Goal: Task Accomplishment & Management: Manage account settings

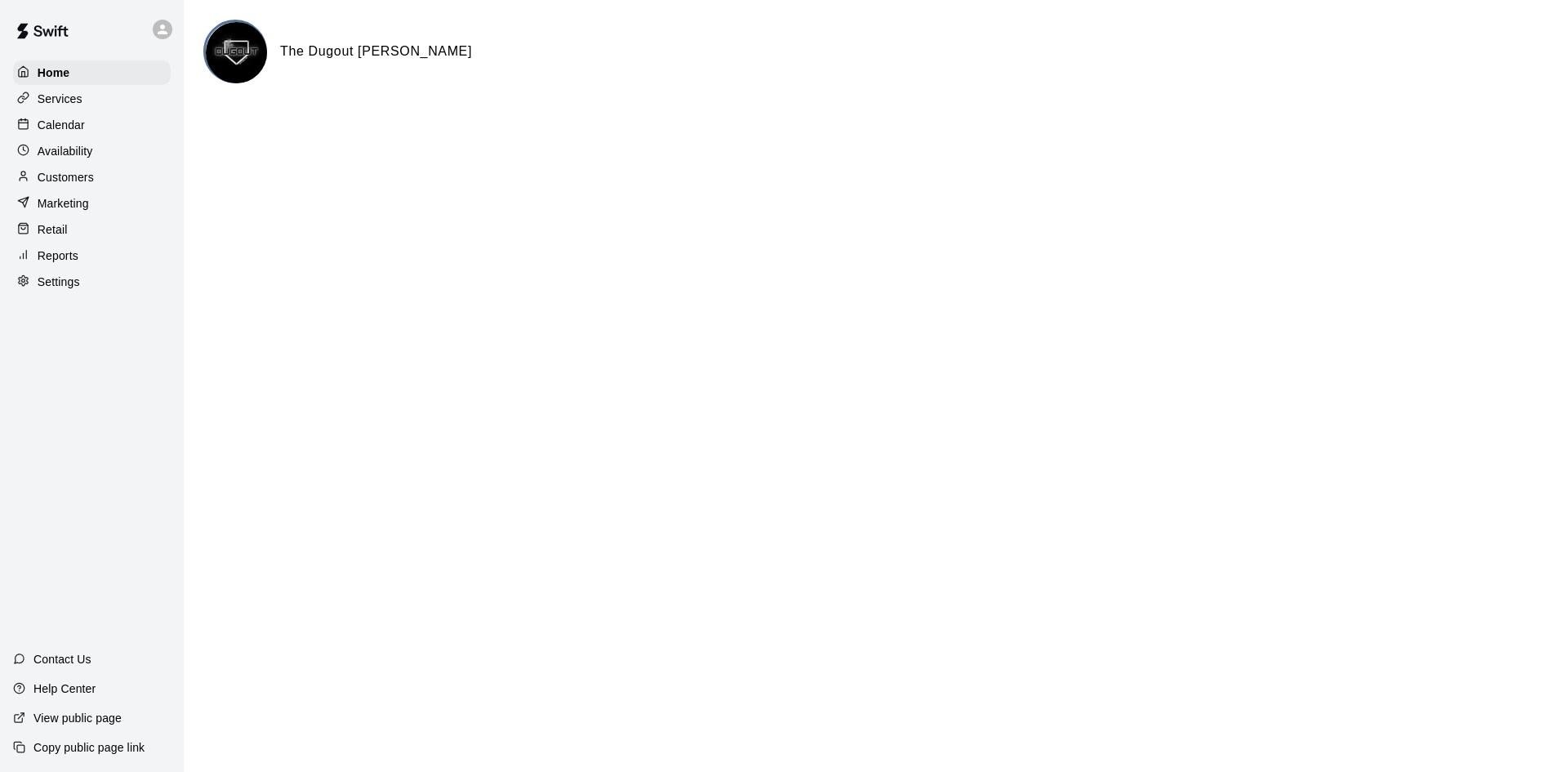
click at [78, 104] on p "Services" at bounding box center [60, 99] width 45 height 16
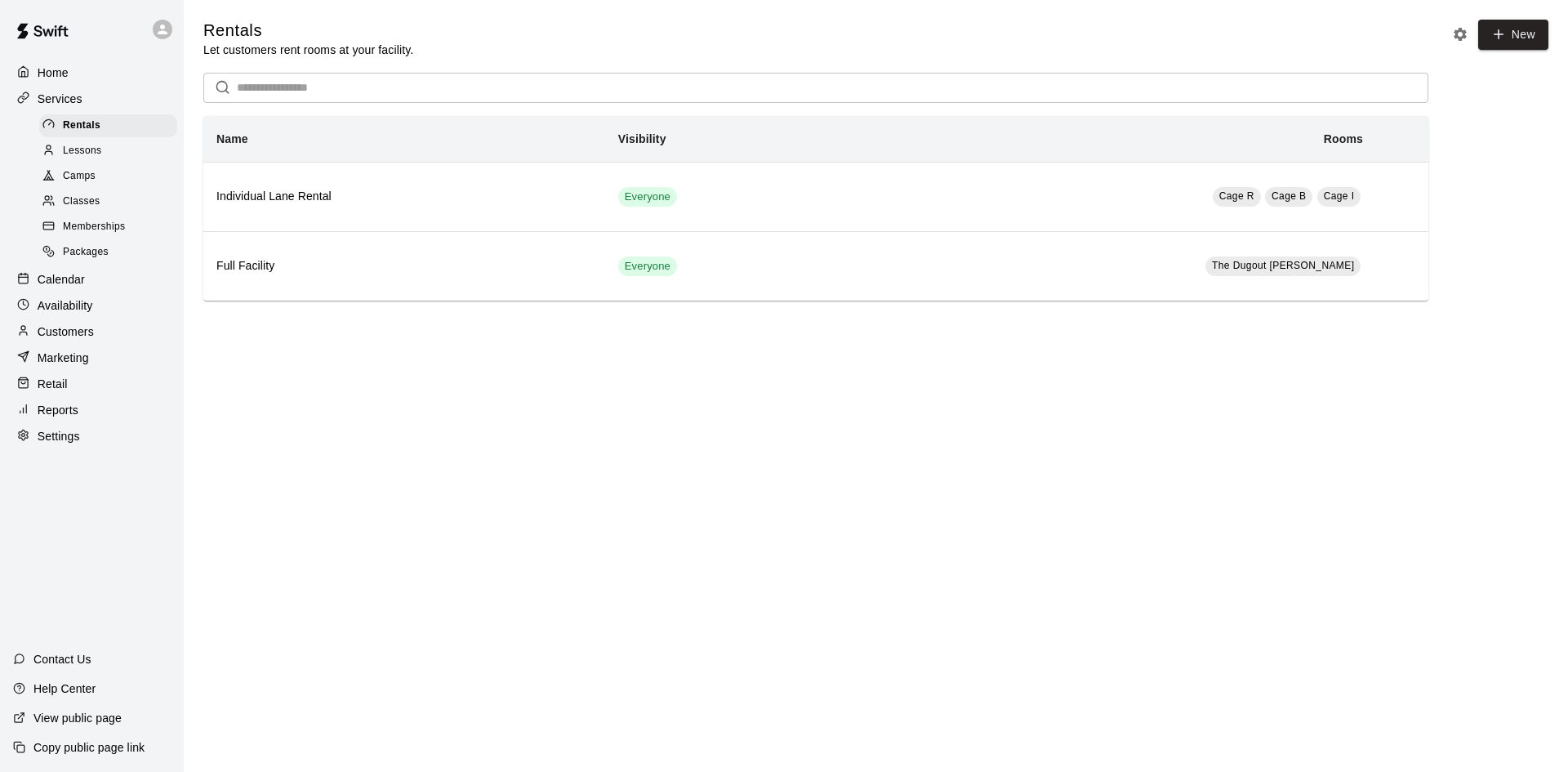
click at [68, 285] on p "Calendar" at bounding box center [61, 279] width 48 height 16
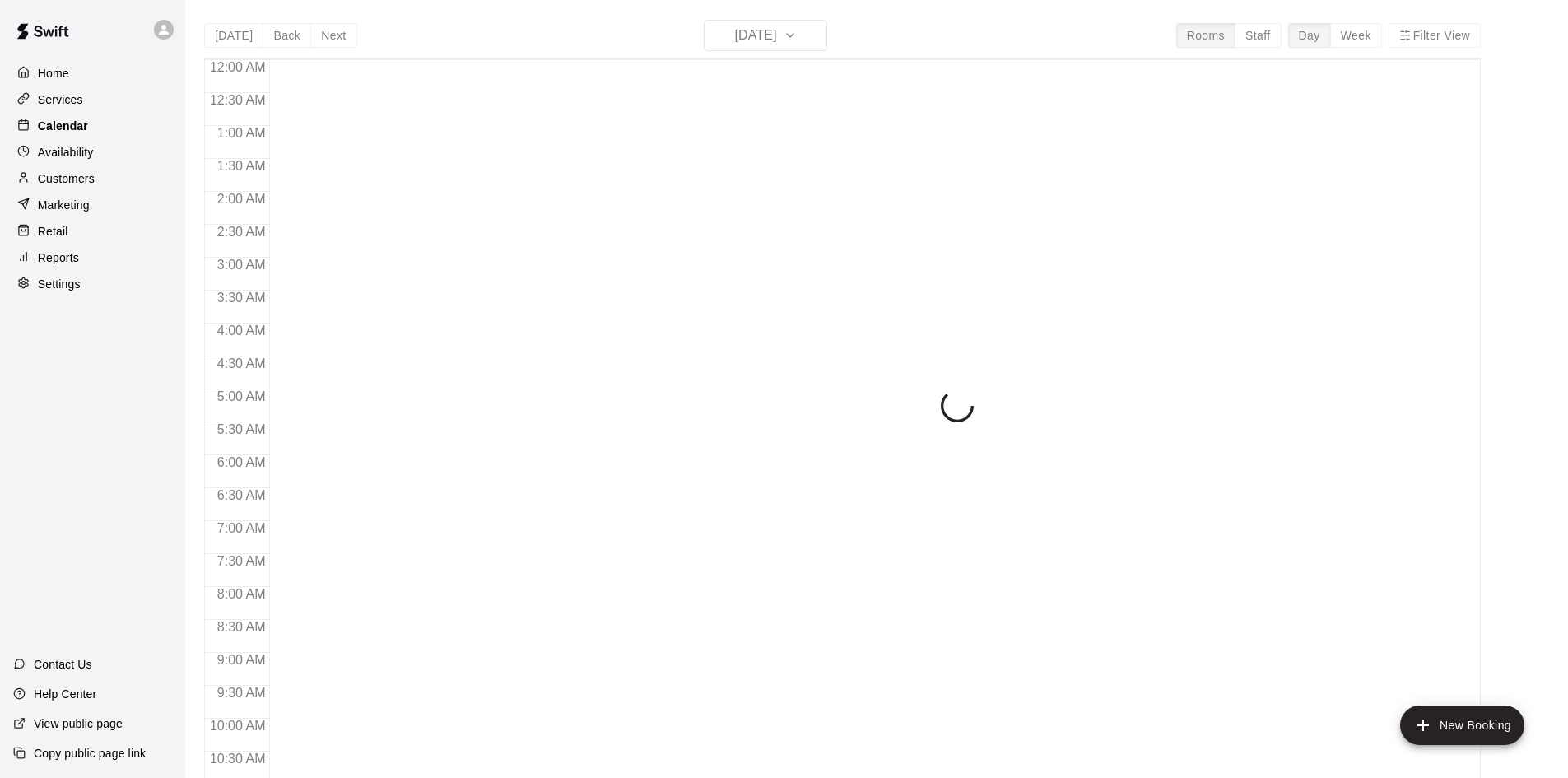
scroll to position [527, 0]
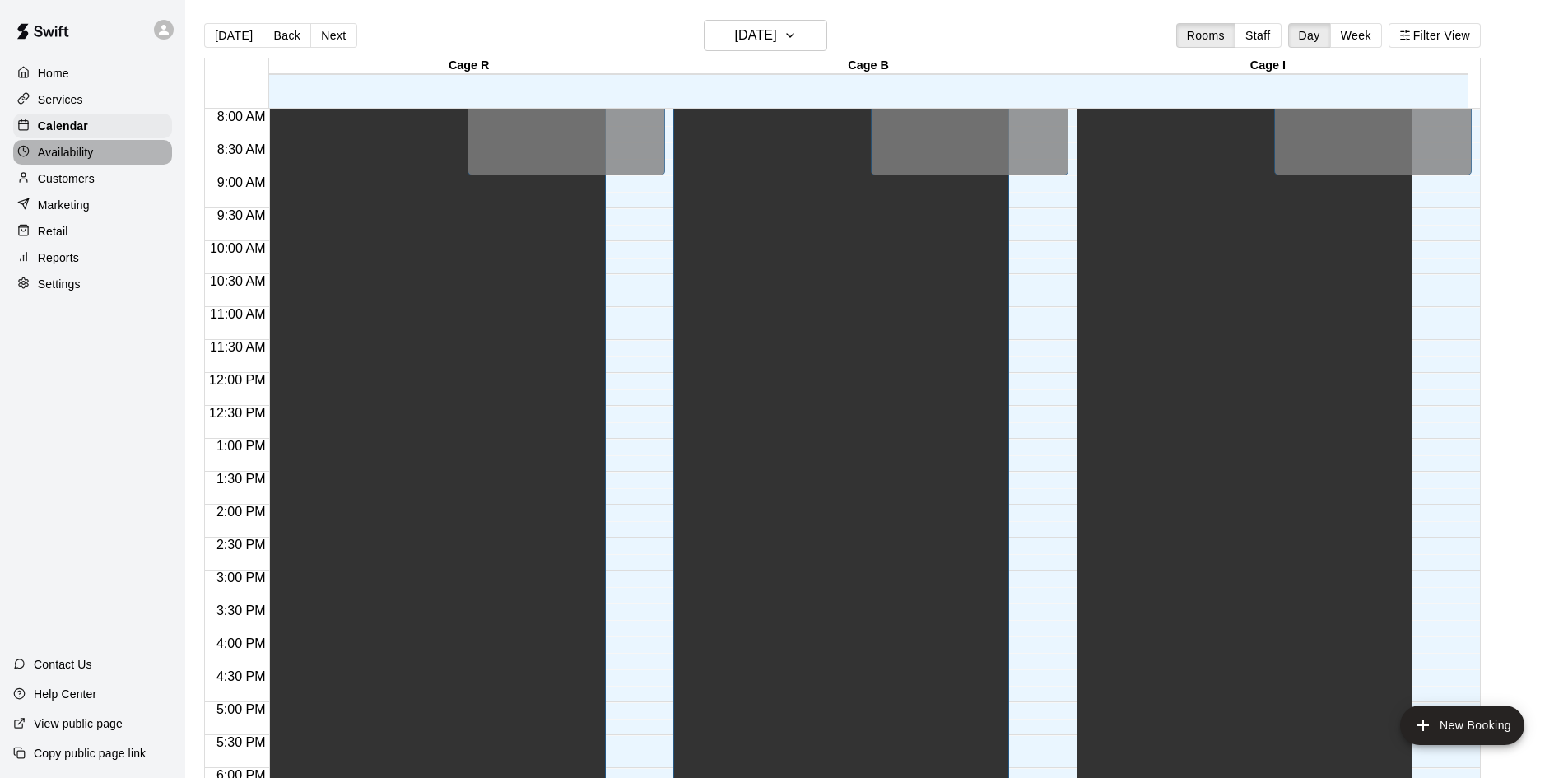
click at [84, 150] on p "Availability" at bounding box center [66, 152] width 56 height 16
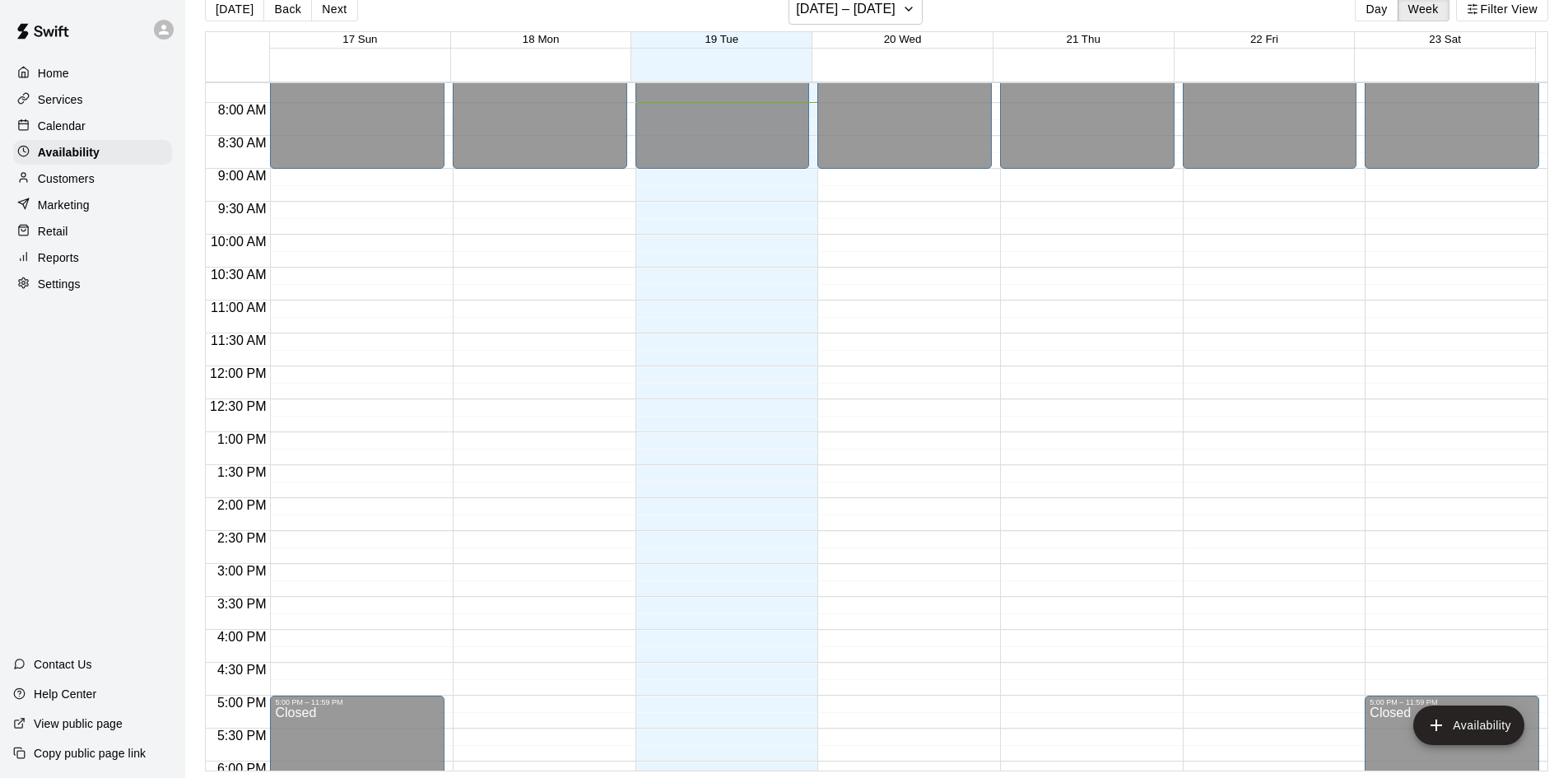
scroll to position [482, 0]
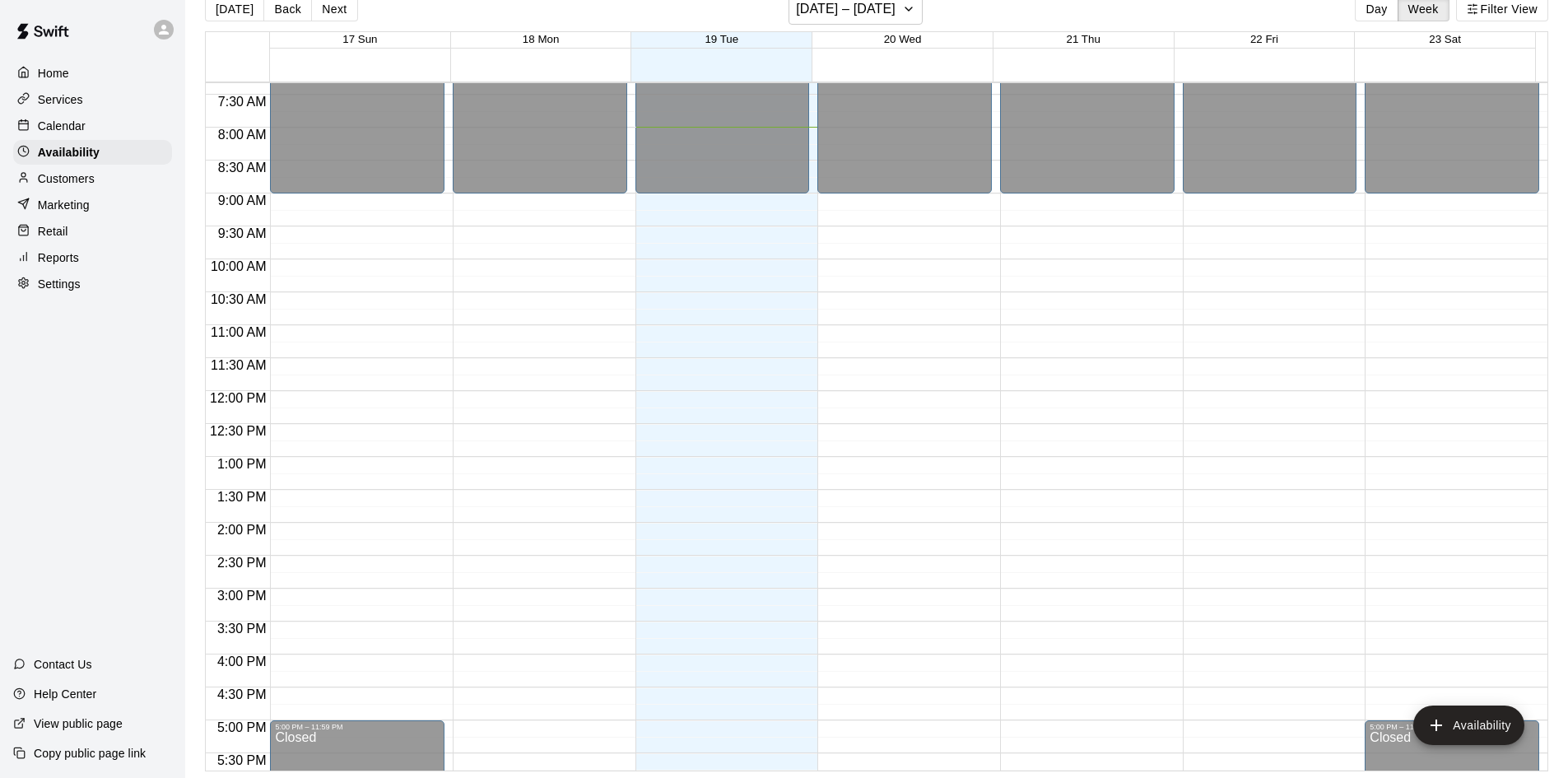
click at [61, 132] on p "Calendar" at bounding box center [62, 126] width 48 height 16
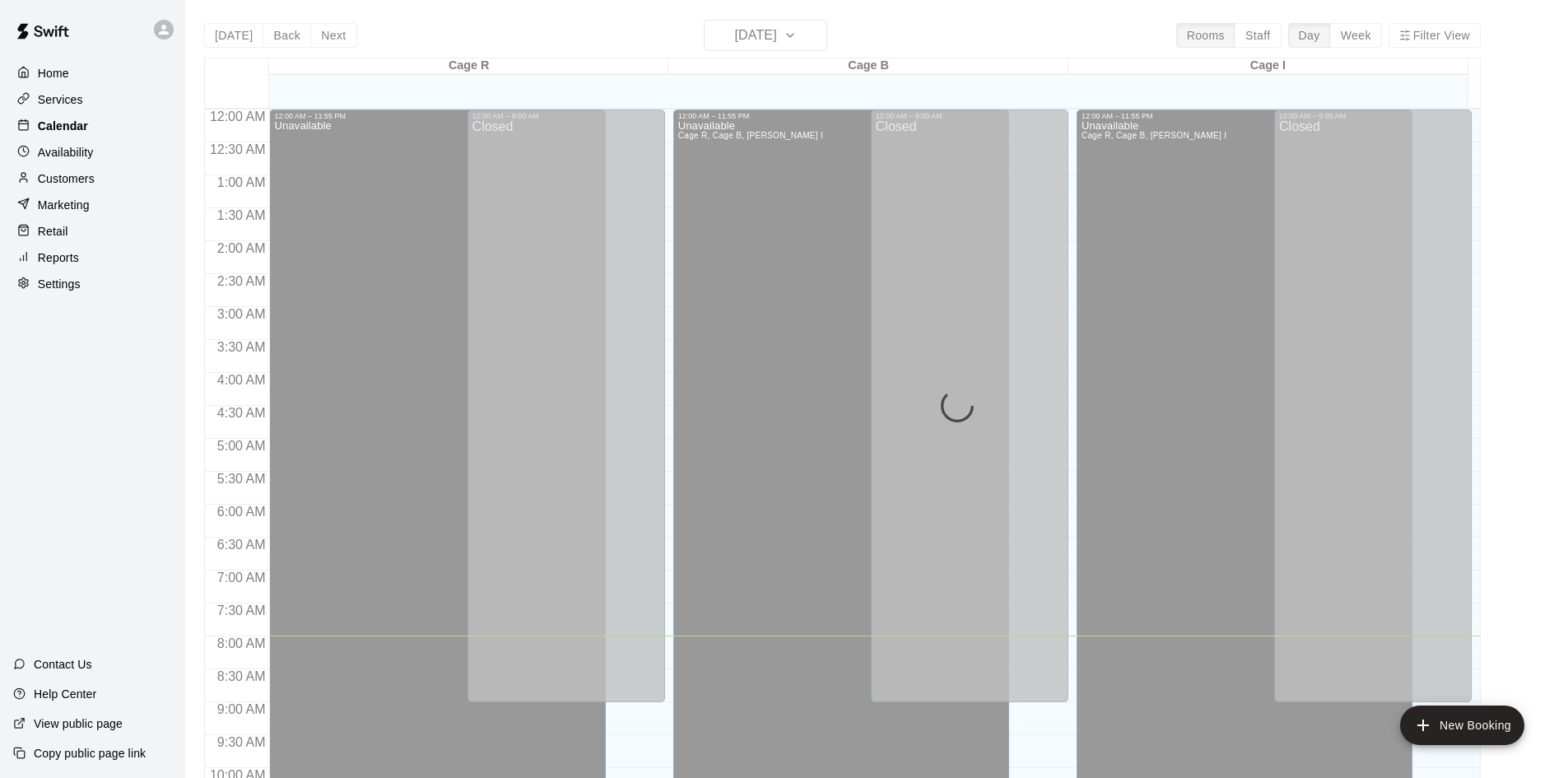
scroll to position [527, 0]
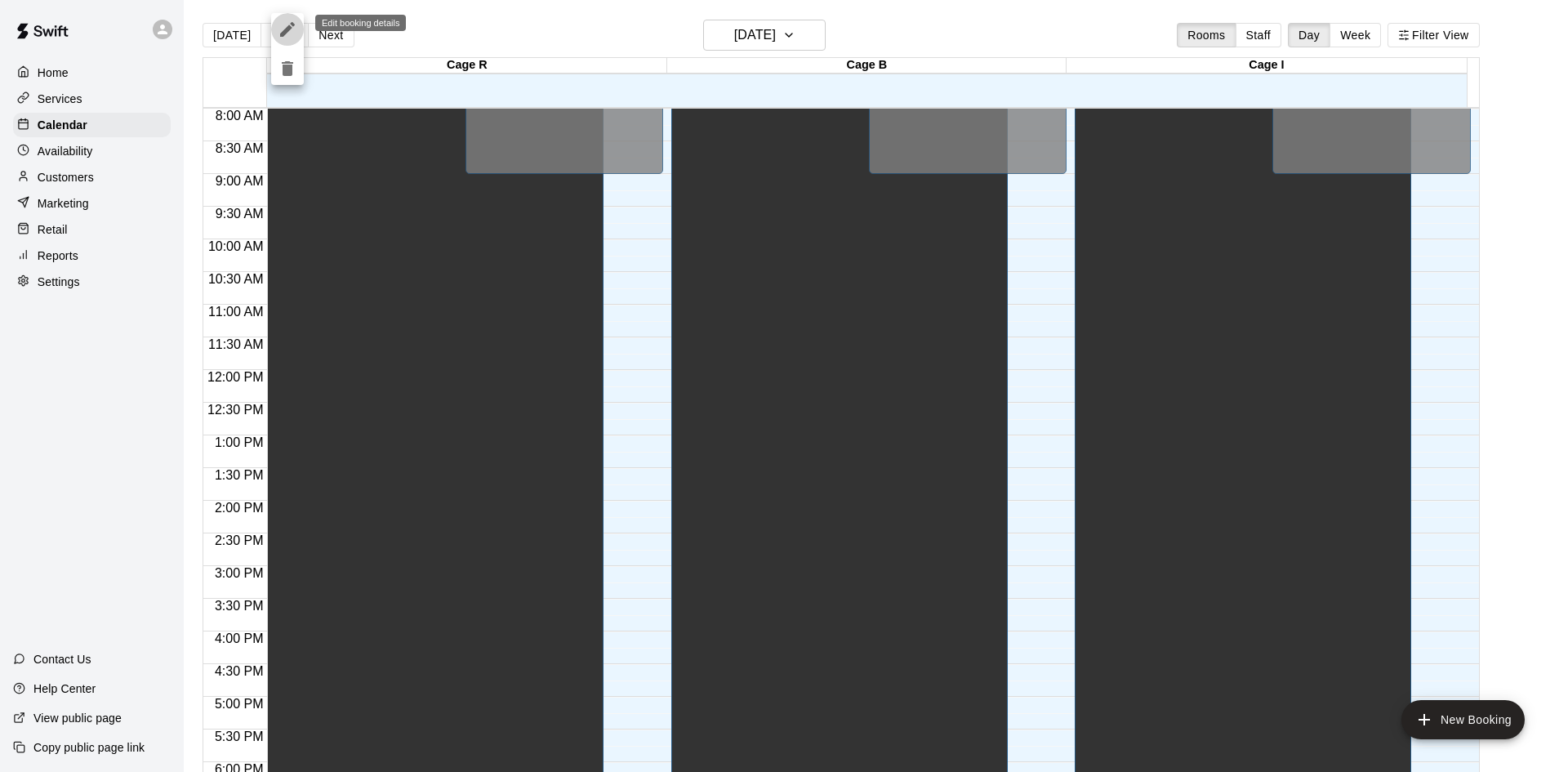
click at [285, 26] on icon "edit" at bounding box center [287, 30] width 20 height 20
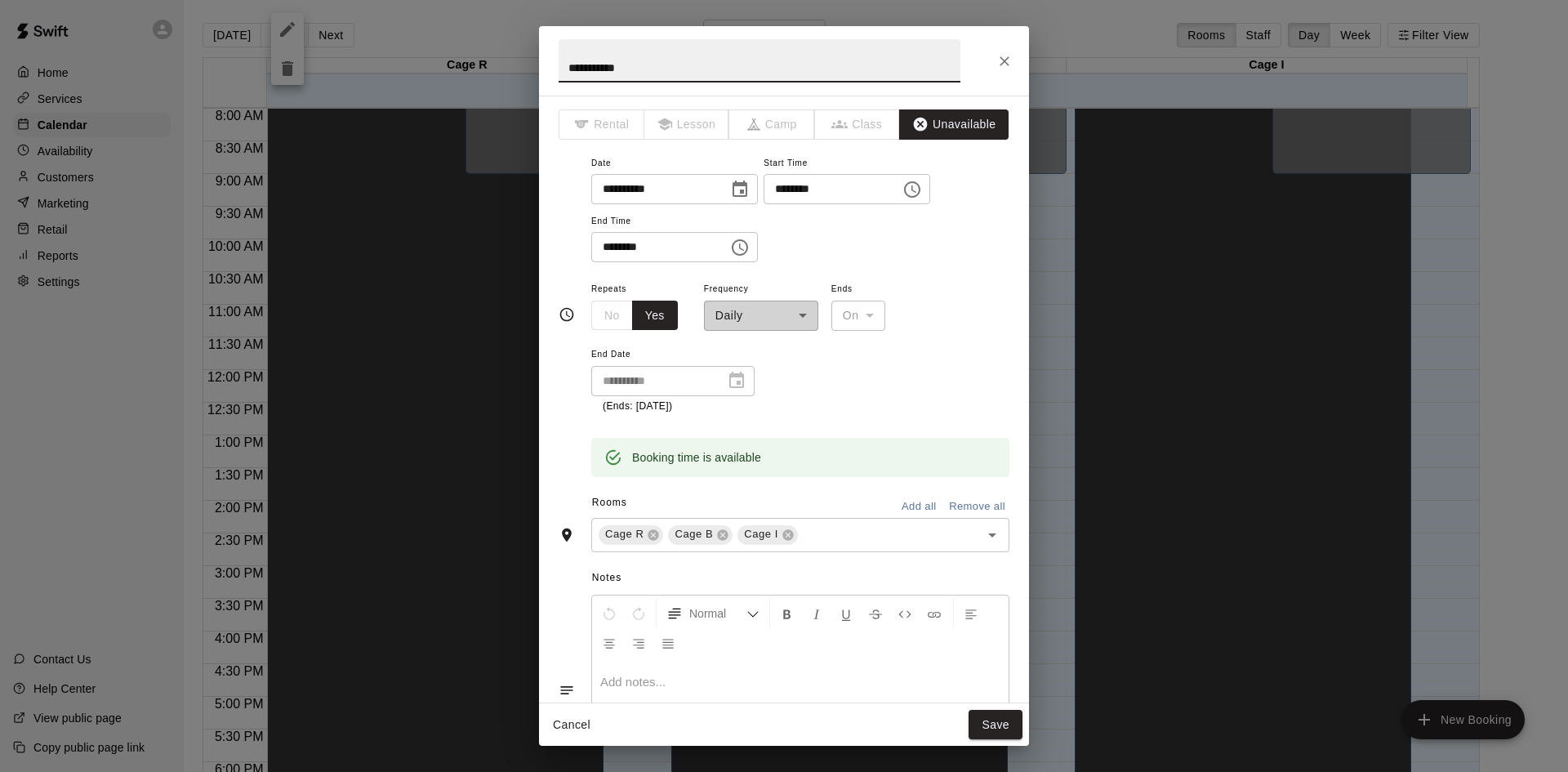
click at [737, 377] on div "**********" at bounding box center [673, 382] width 163 height 31
click at [935, 345] on div "**********" at bounding box center [801, 346] width 418 height 136
click at [999, 53] on icon "Close" at bounding box center [1004, 61] width 16 height 16
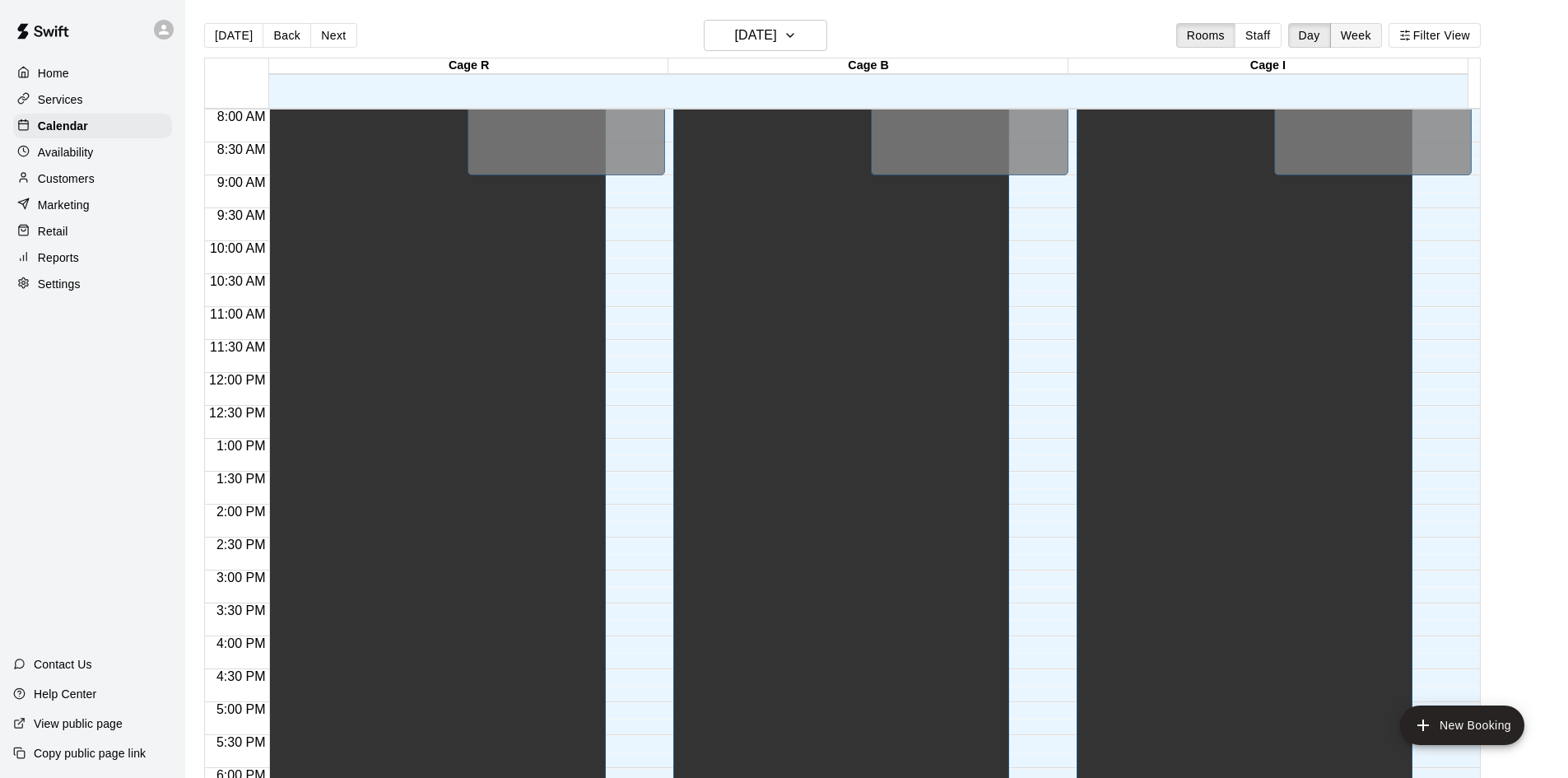
click at [1371, 41] on button "Week" at bounding box center [1355, 34] width 52 height 24
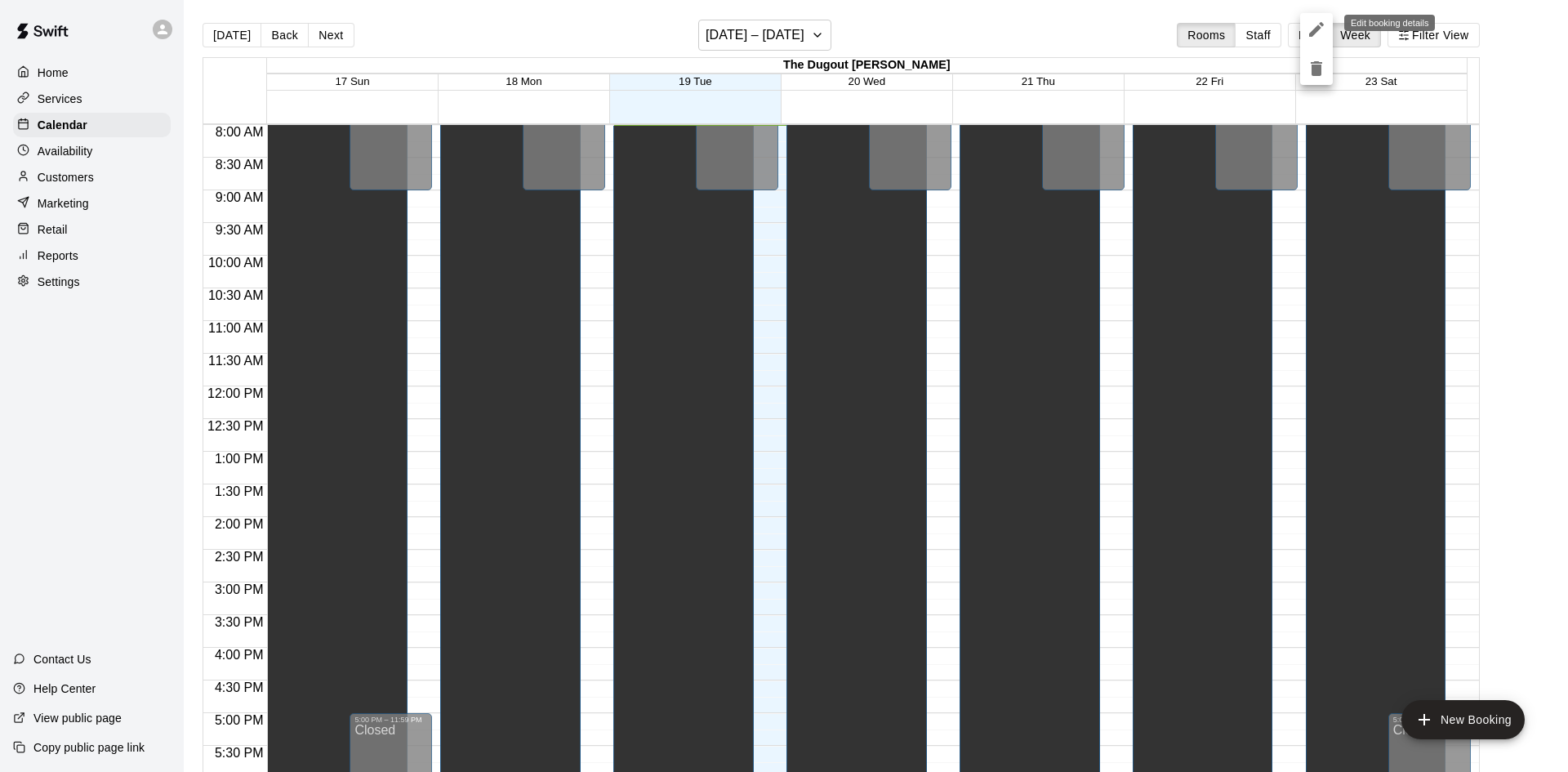
click at [1310, 28] on icon "edit" at bounding box center [1316, 30] width 20 height 20
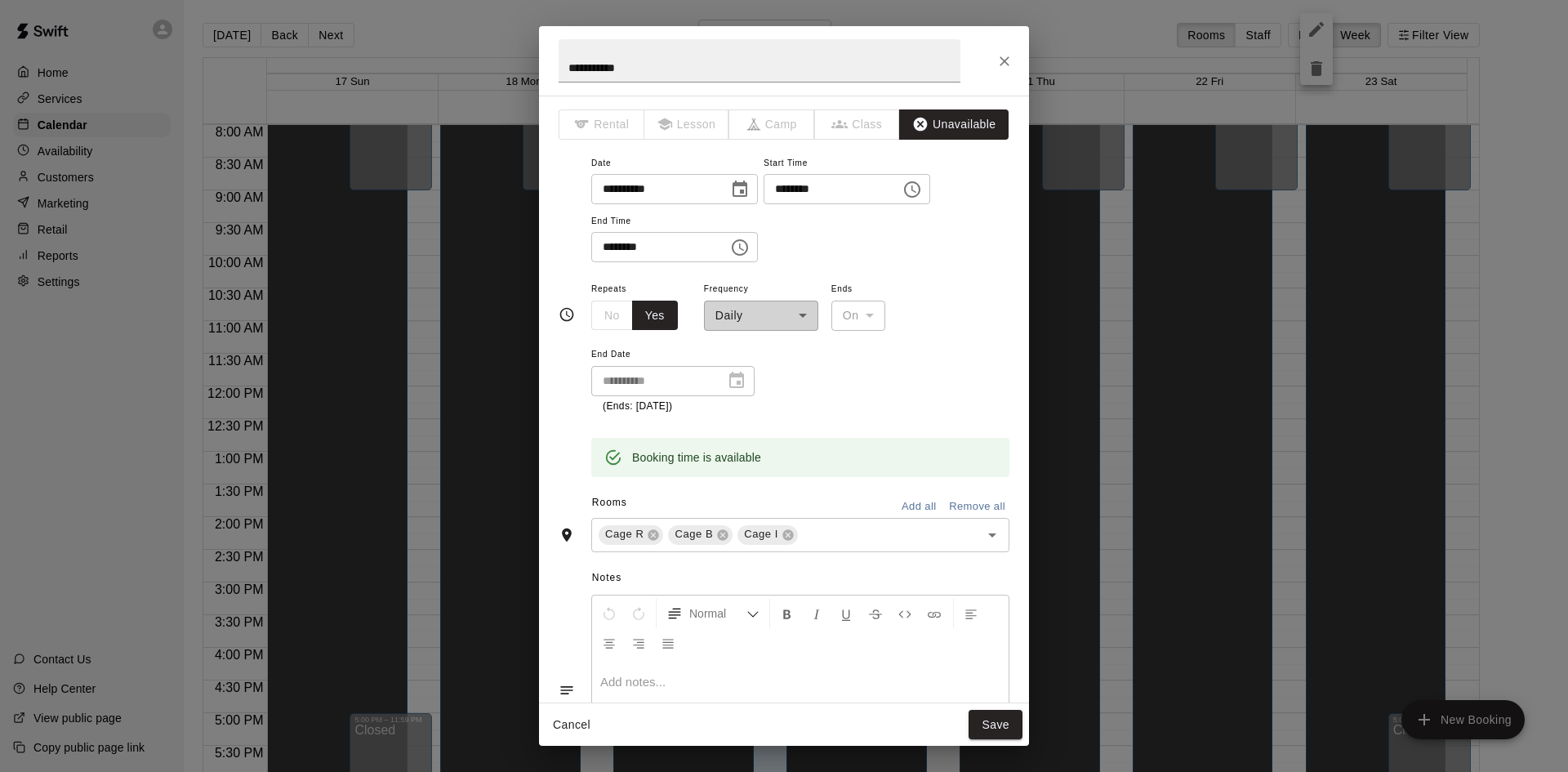
click at [681, 177] on input "**********" at bounding box center [654, 189] width 126 height 31
click at [731, 383] on div "**********" at bounding box center [673, 382] width 163 height 31
click at [740, 379] on div "**********" at bounding box center [673, 382] width 163 height 31
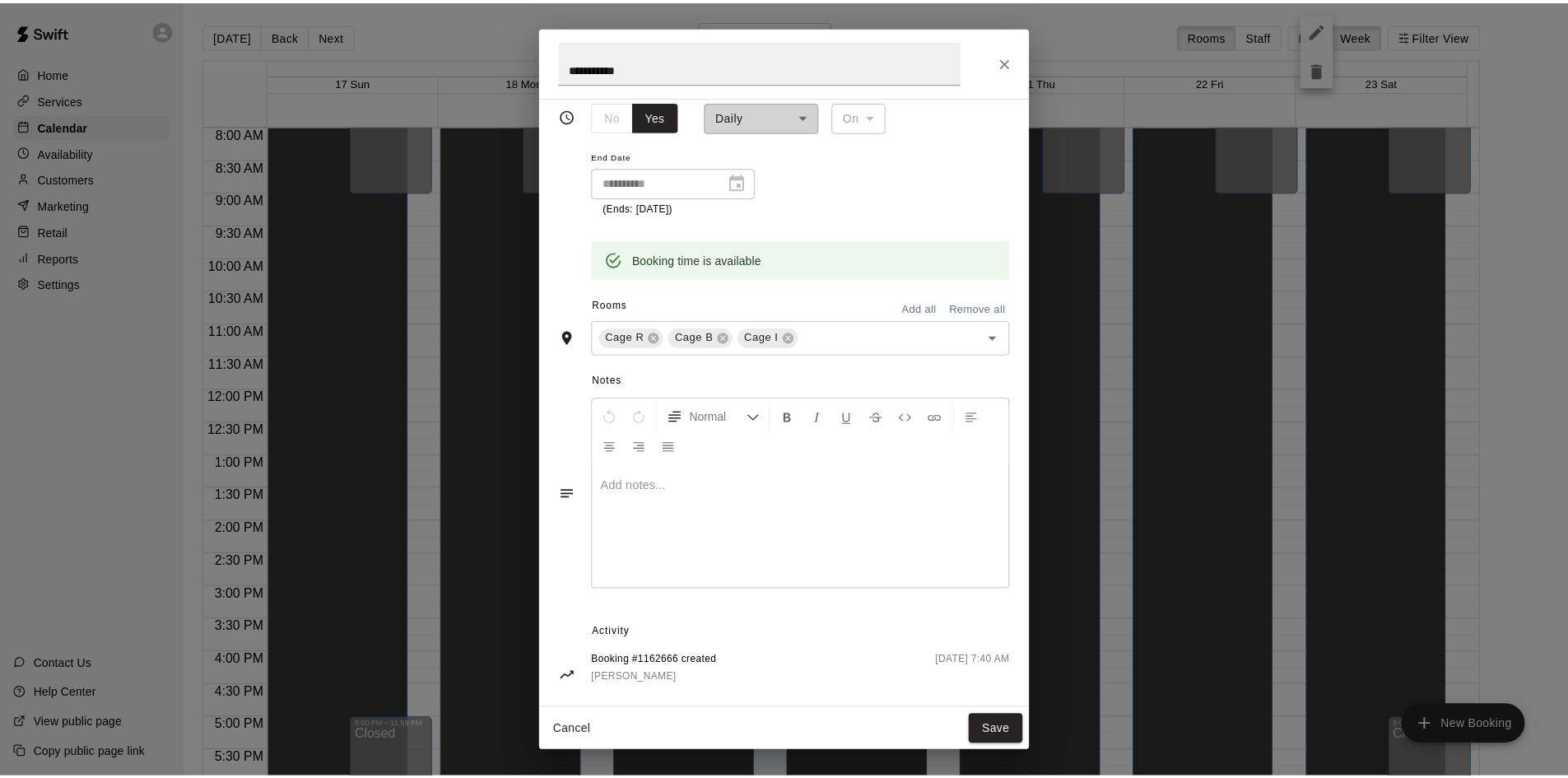
scroll to position [223, 0]
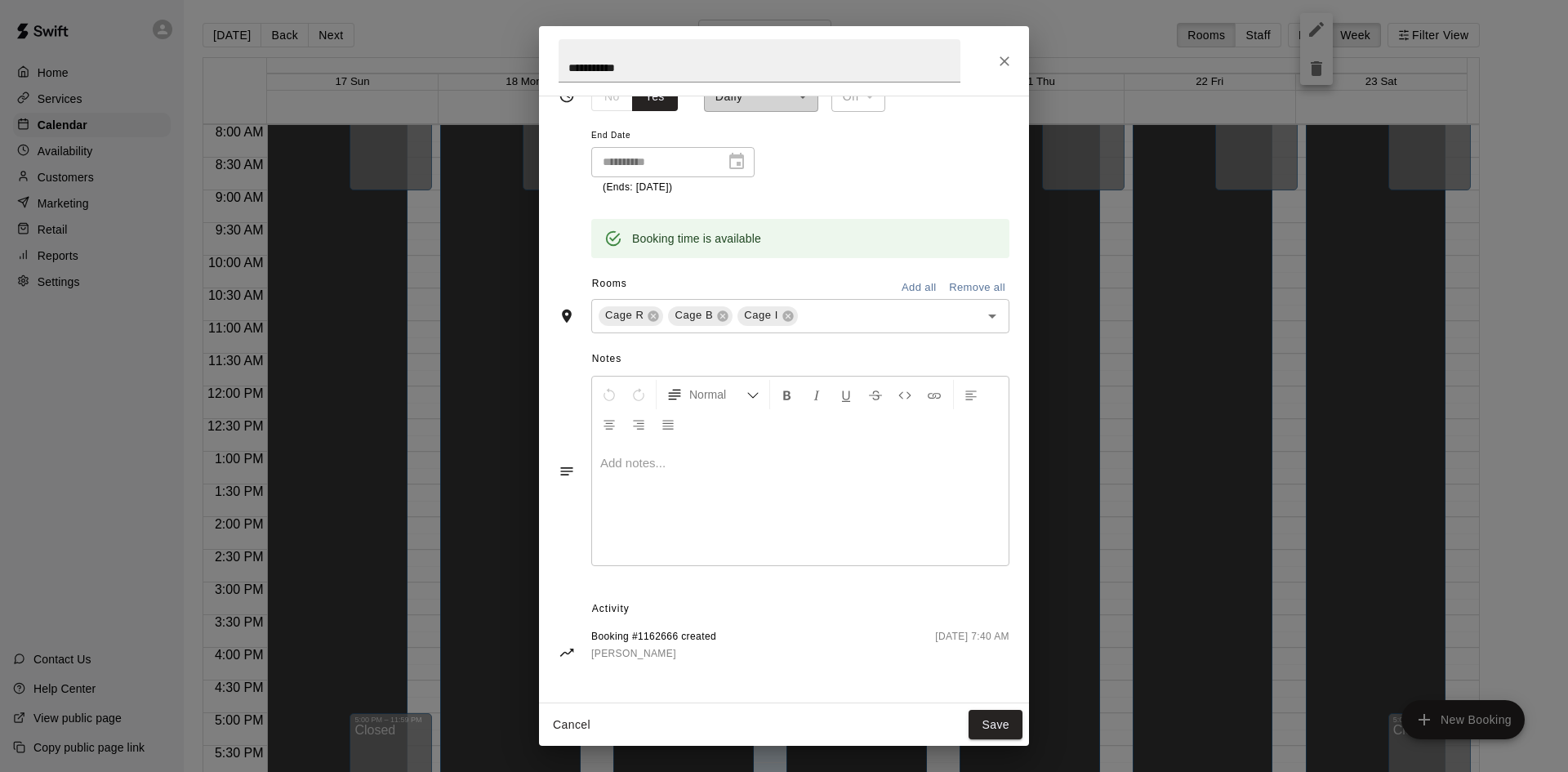
click at [1426, 299] on div "**********" at bounding box center [784, 386] width 1568 height 772
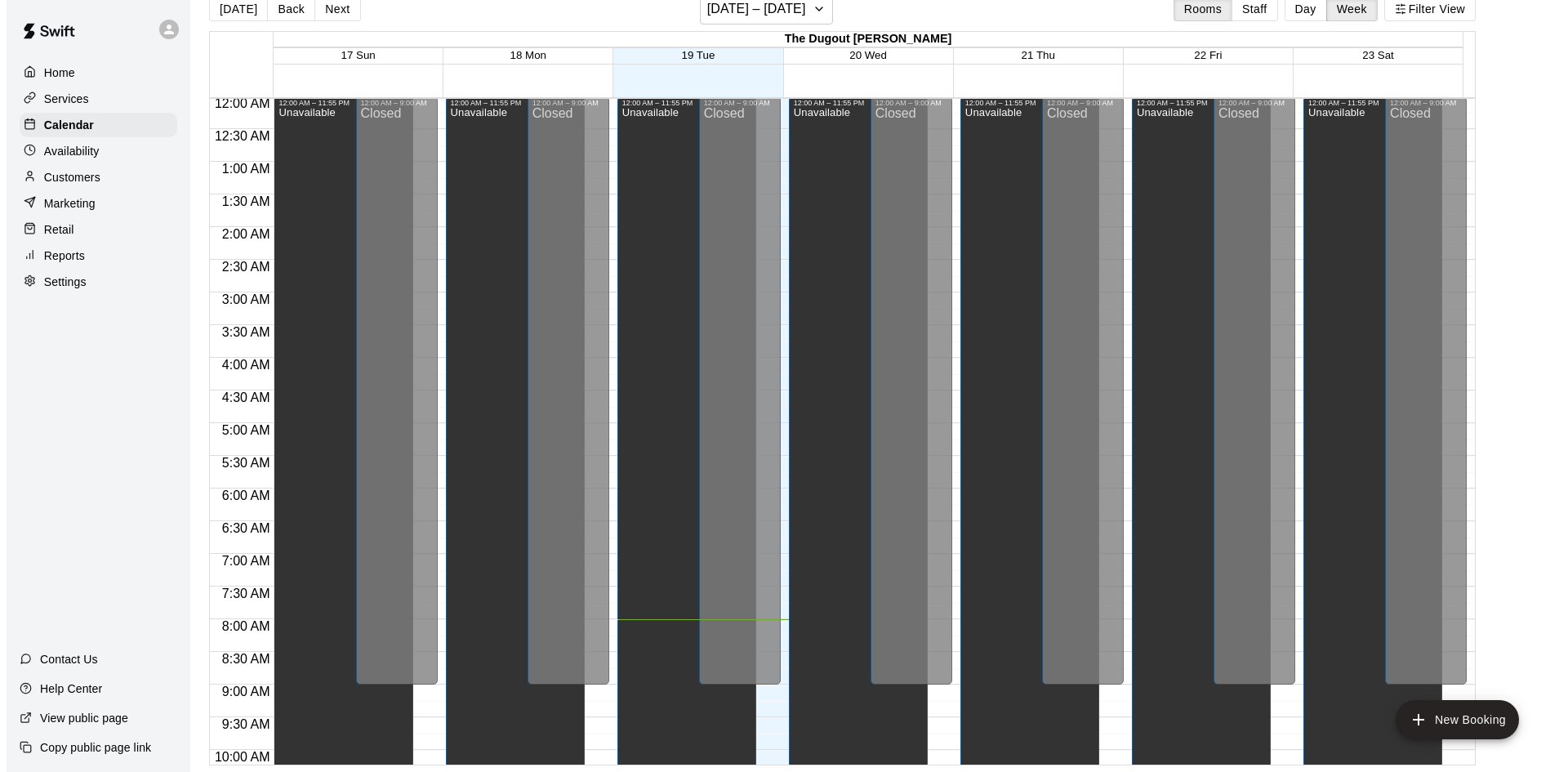
scroll to position [0, 0]
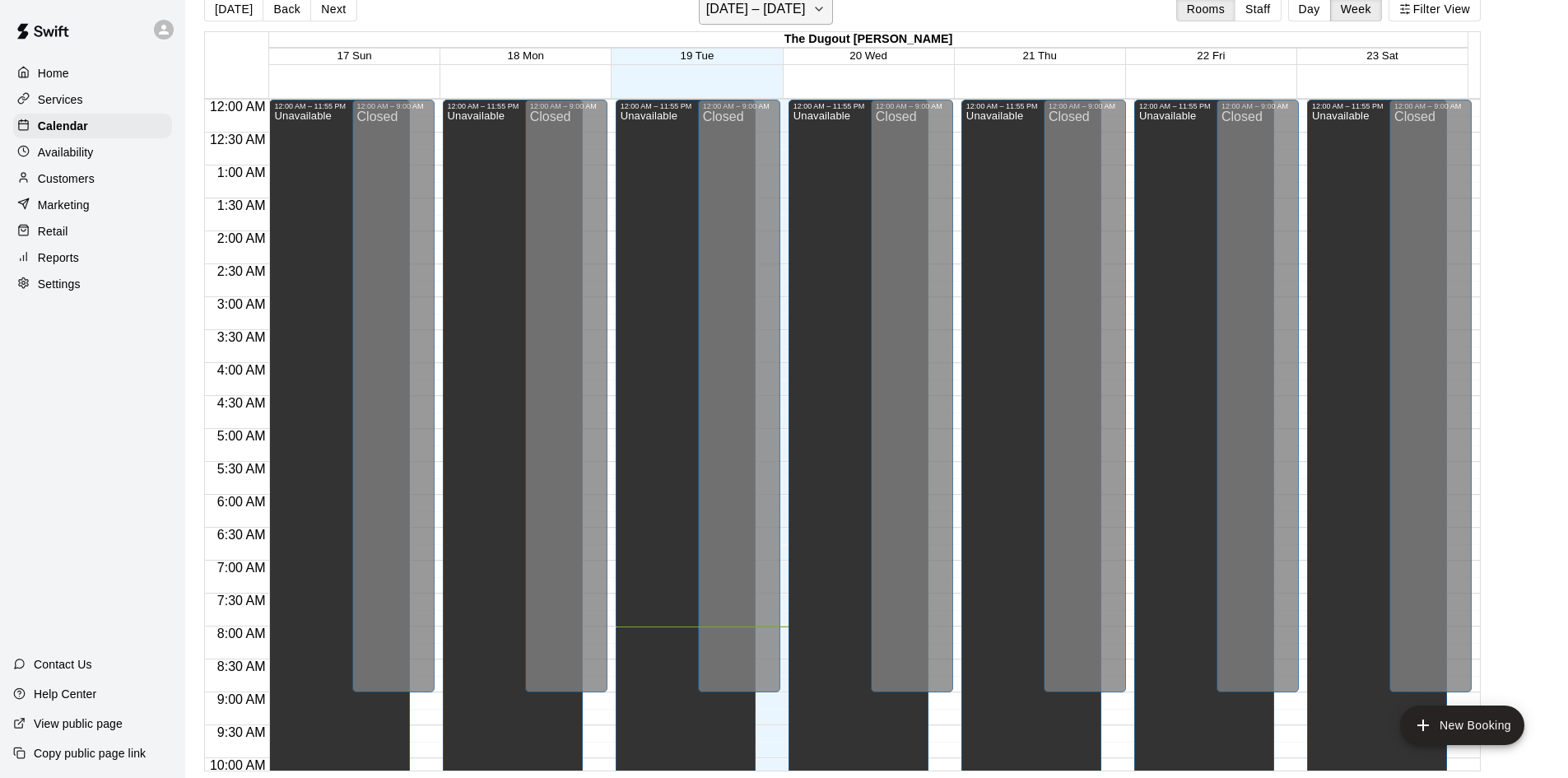
click at [815, 6] on icon "button" at bounding box center [819, 9] width 14 height 20
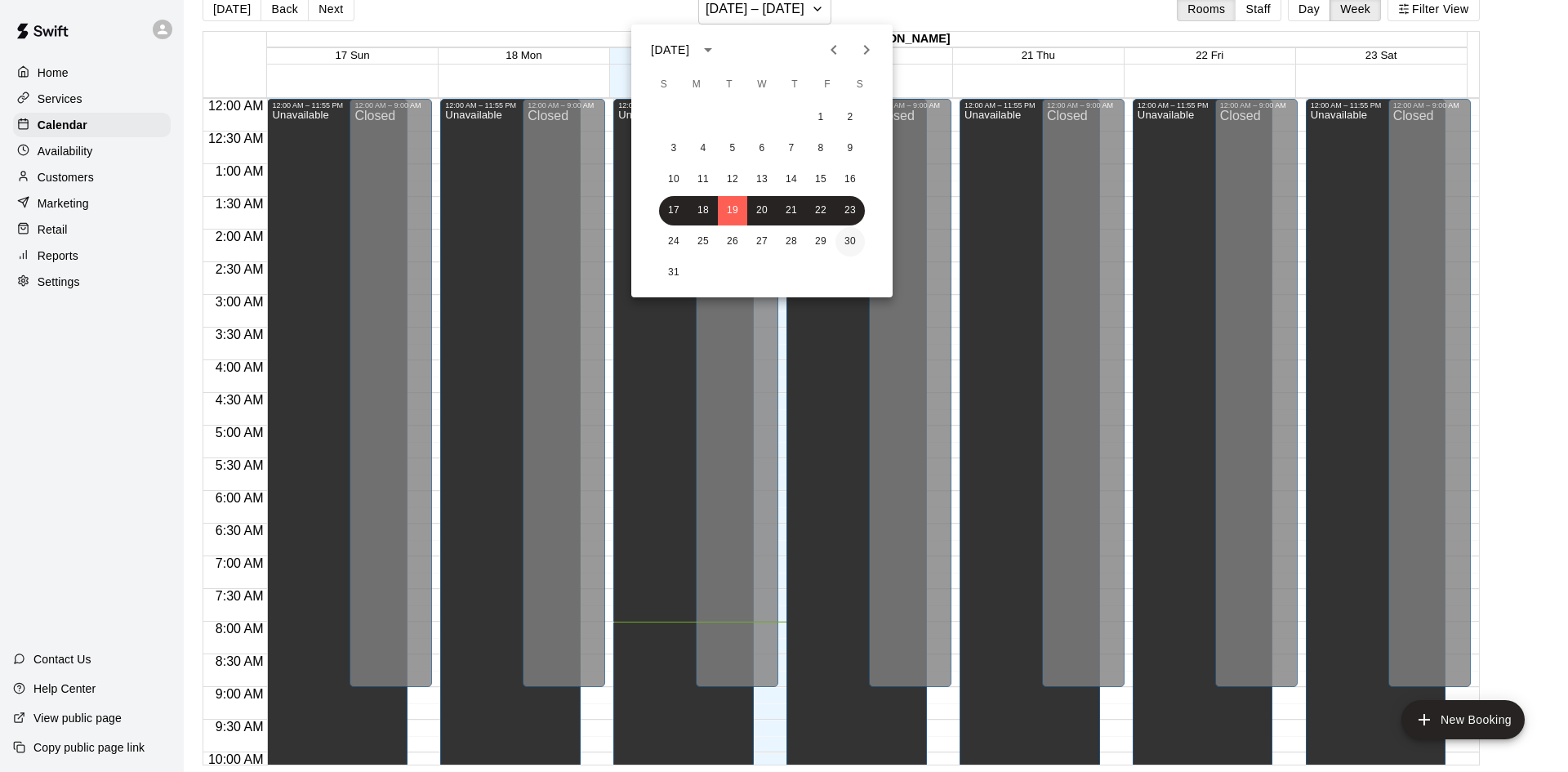
click at [851, 238] on button "30" at bounding box center [850, 241] width 30 height 30
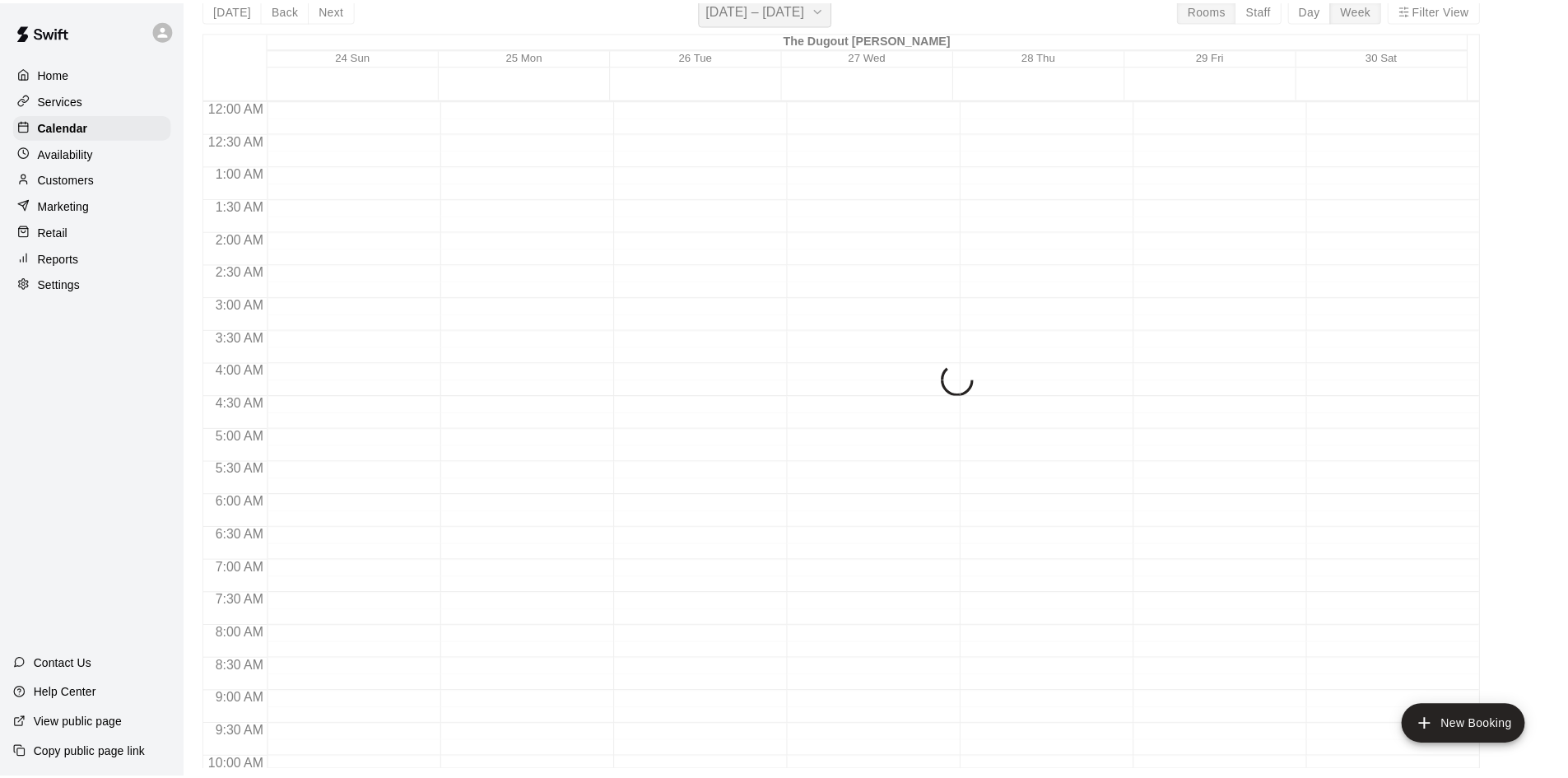
scroll to position [20, 0]
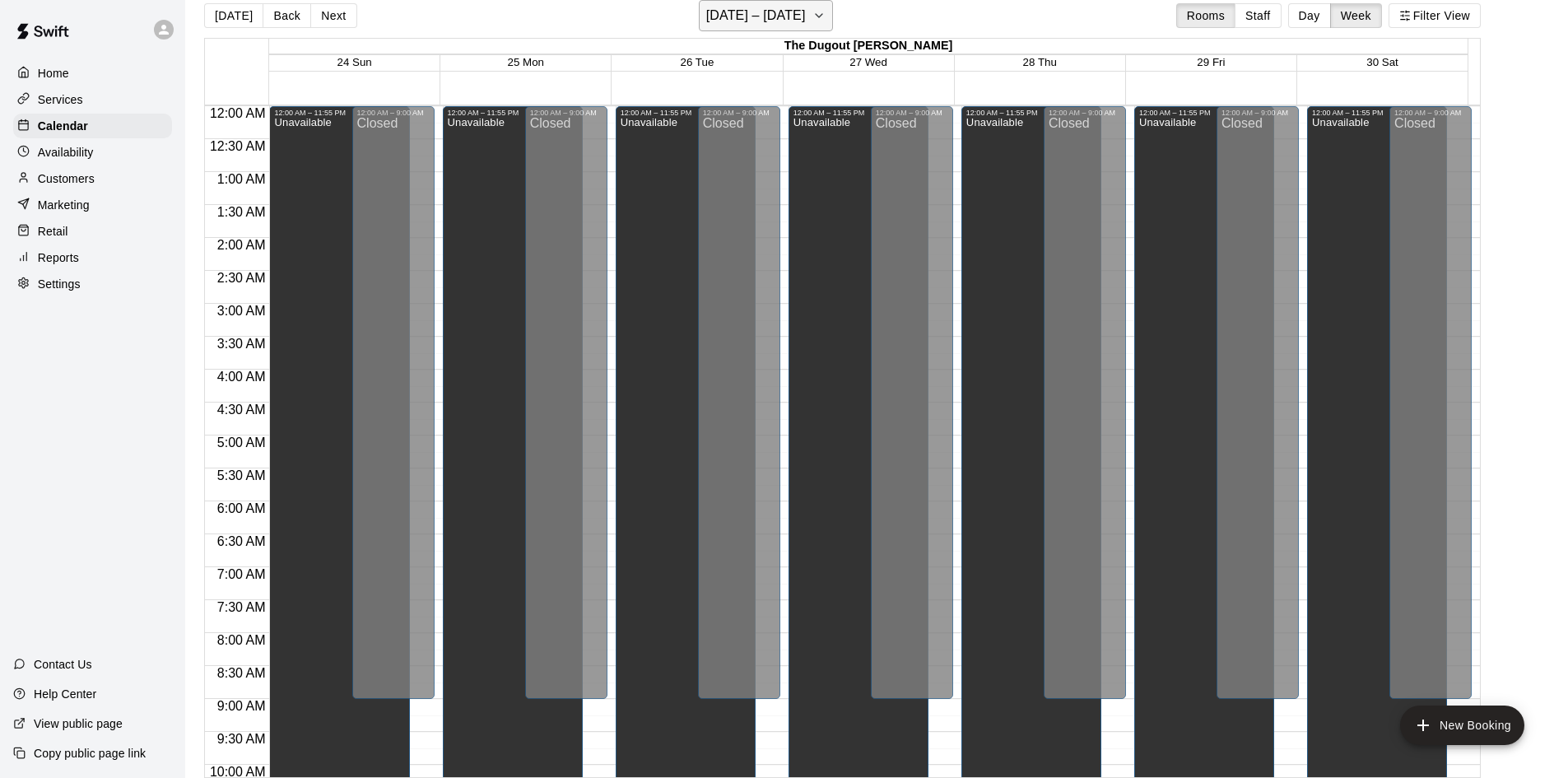
click at [824, 24] on button "[DATE] – [DATE]" at bounding box center [765, 15] width 134 height 32
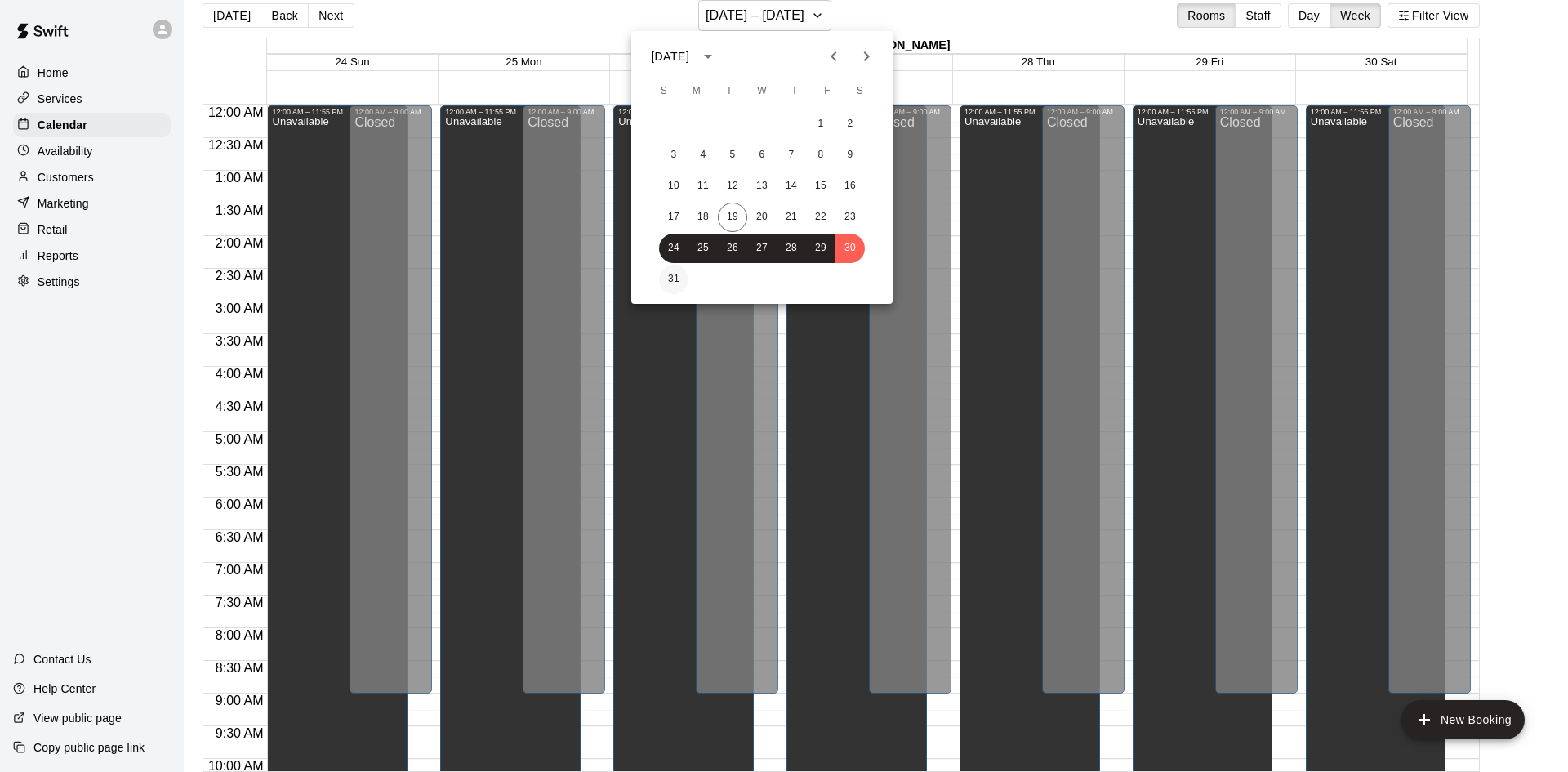
click at [682, 279] on button "31" at bounding box center [673, 279] width 30 height 30
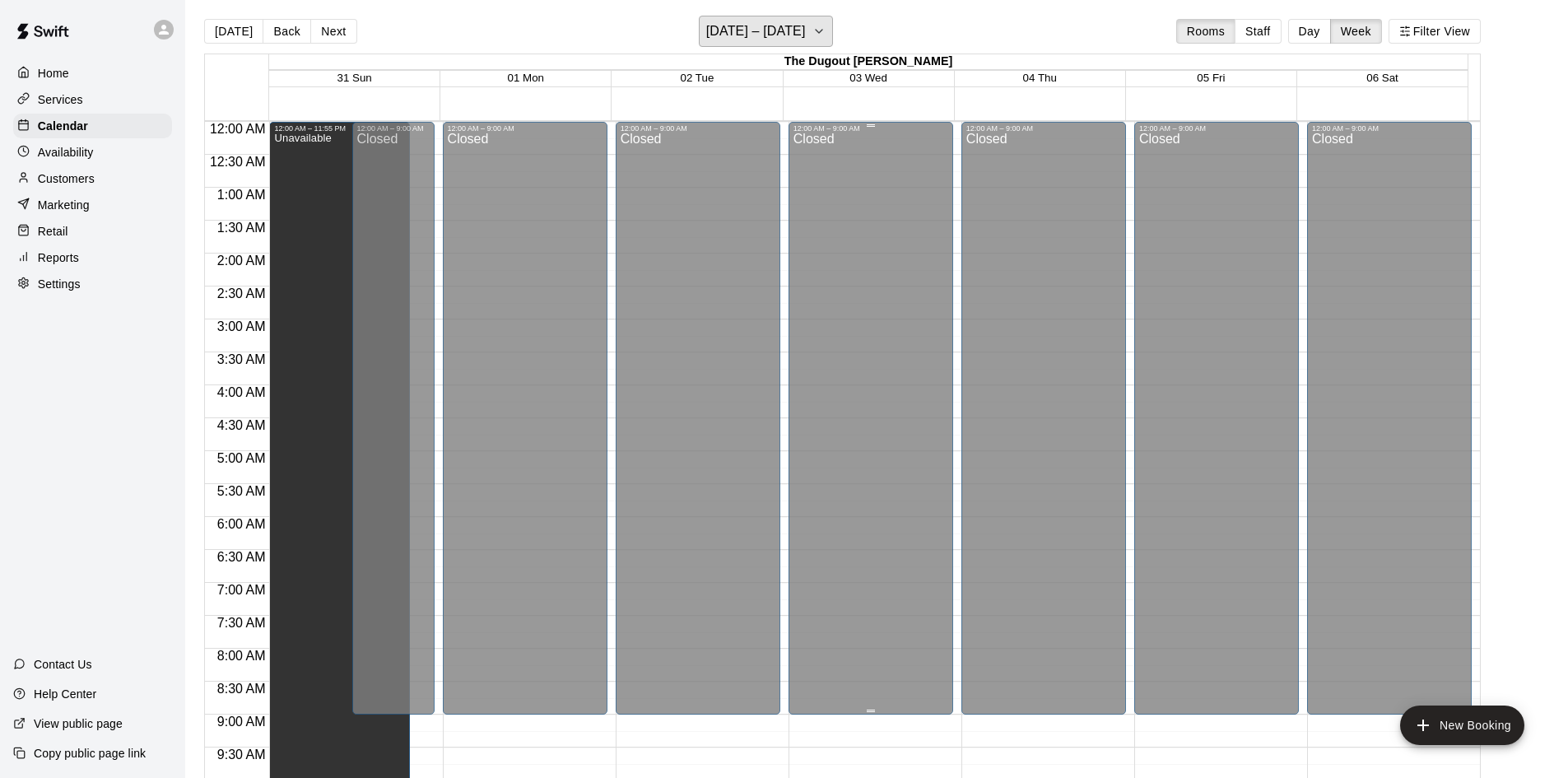
scroll to position [0, 0]
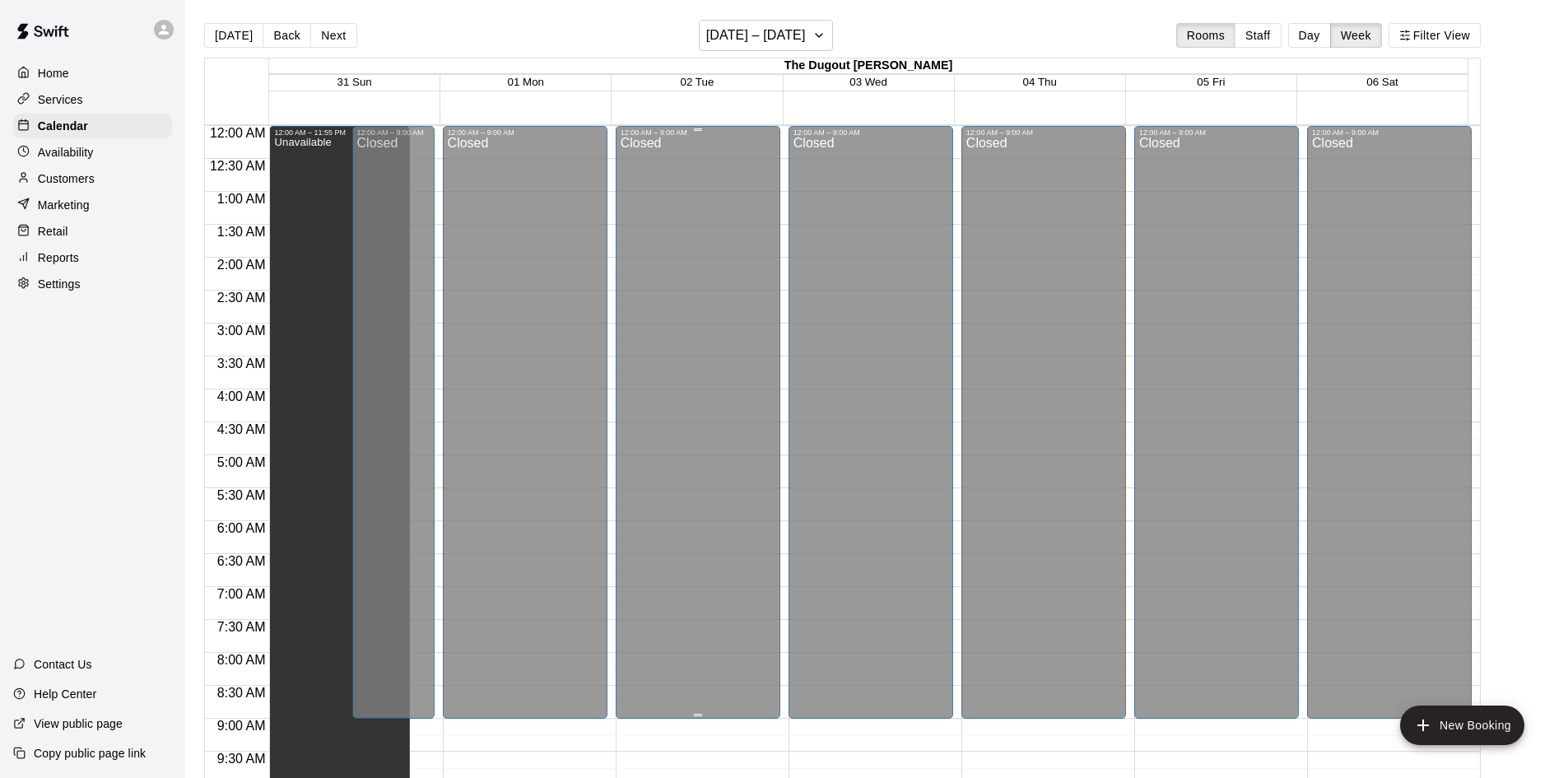
click at [659, 321] on div "Closed" at bounding box center [698, 430] width 155 height 587
click at [52, 153] on p "Availability" at bounding box center [66, 152] width 56 height 16
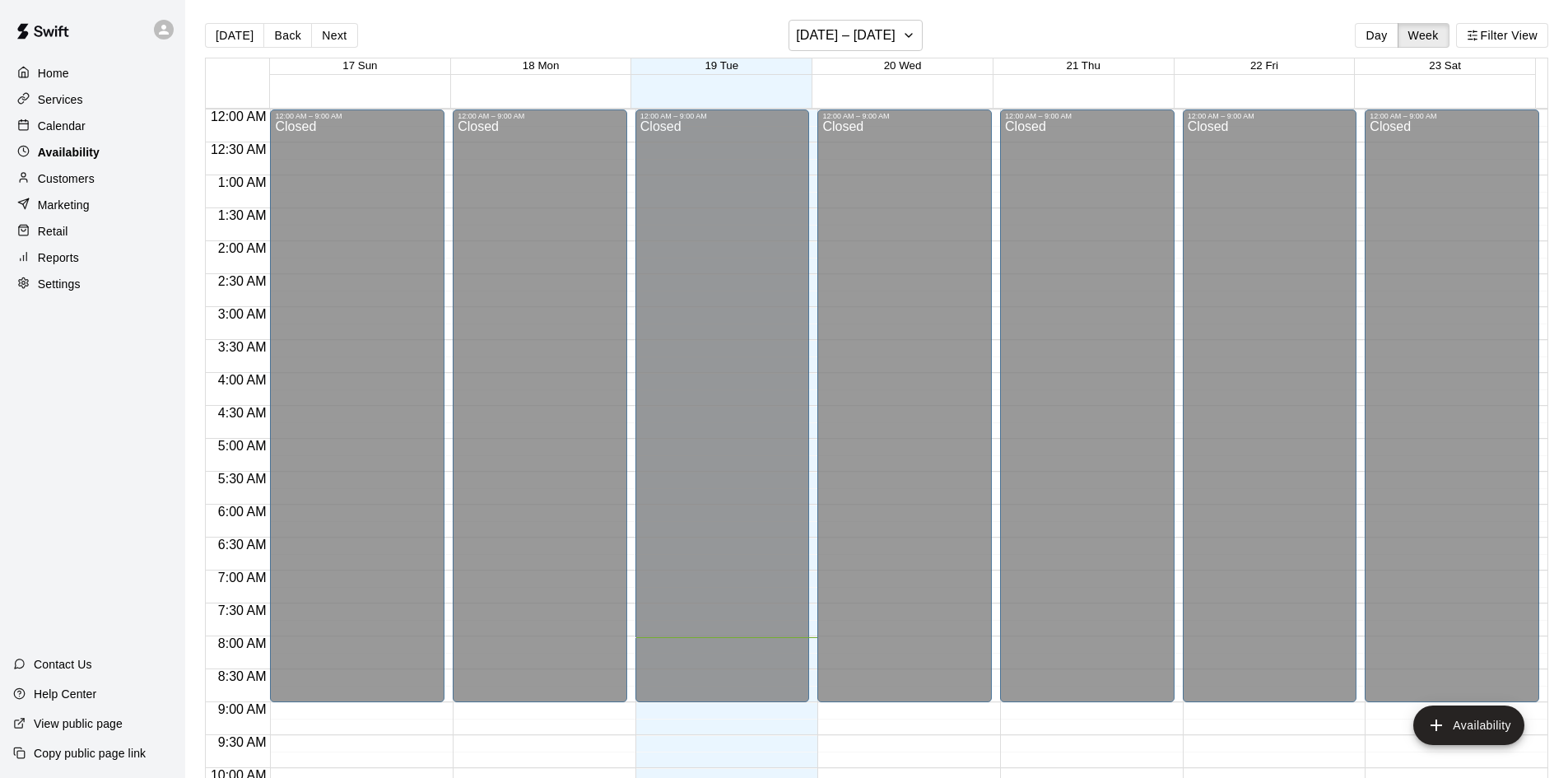
scroll to position [527, 0]
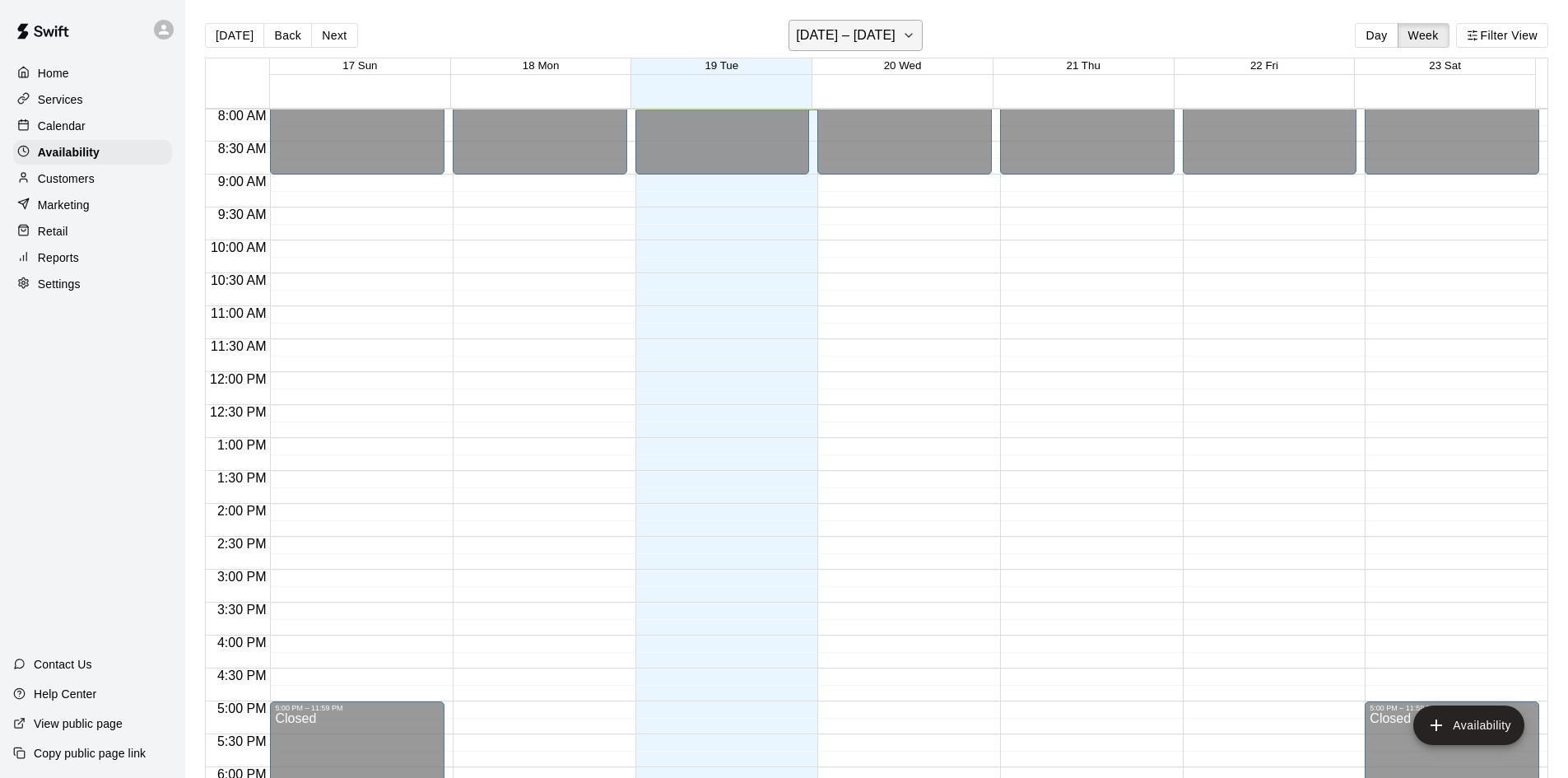
click at [885, 39] on h6 "[DATE] – [DATE]" at bounding box center [846, 34] width 100 height 23
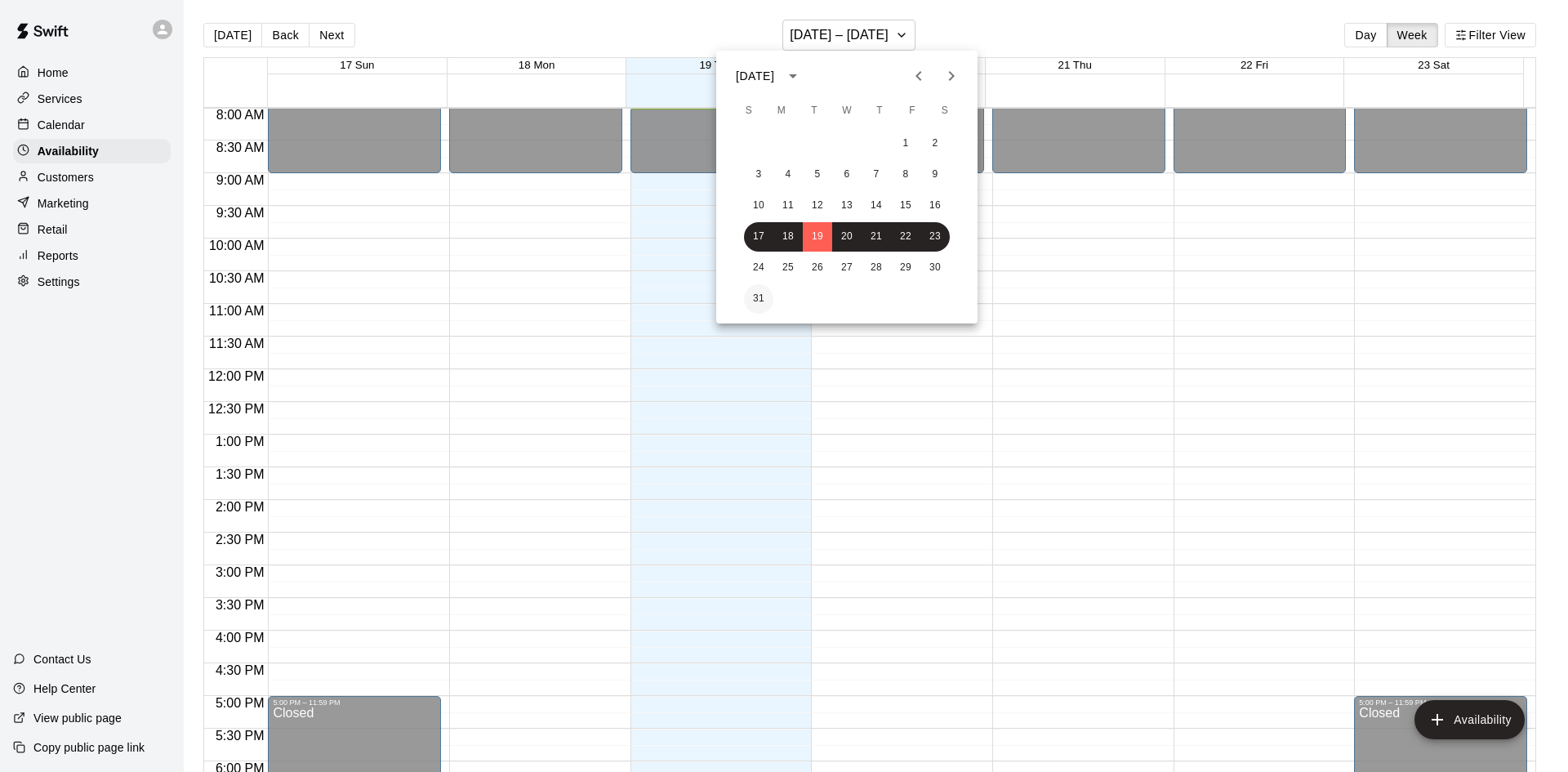
click at [763, 294] on button "31" at bounding box center [758, 299] width 30 height 30
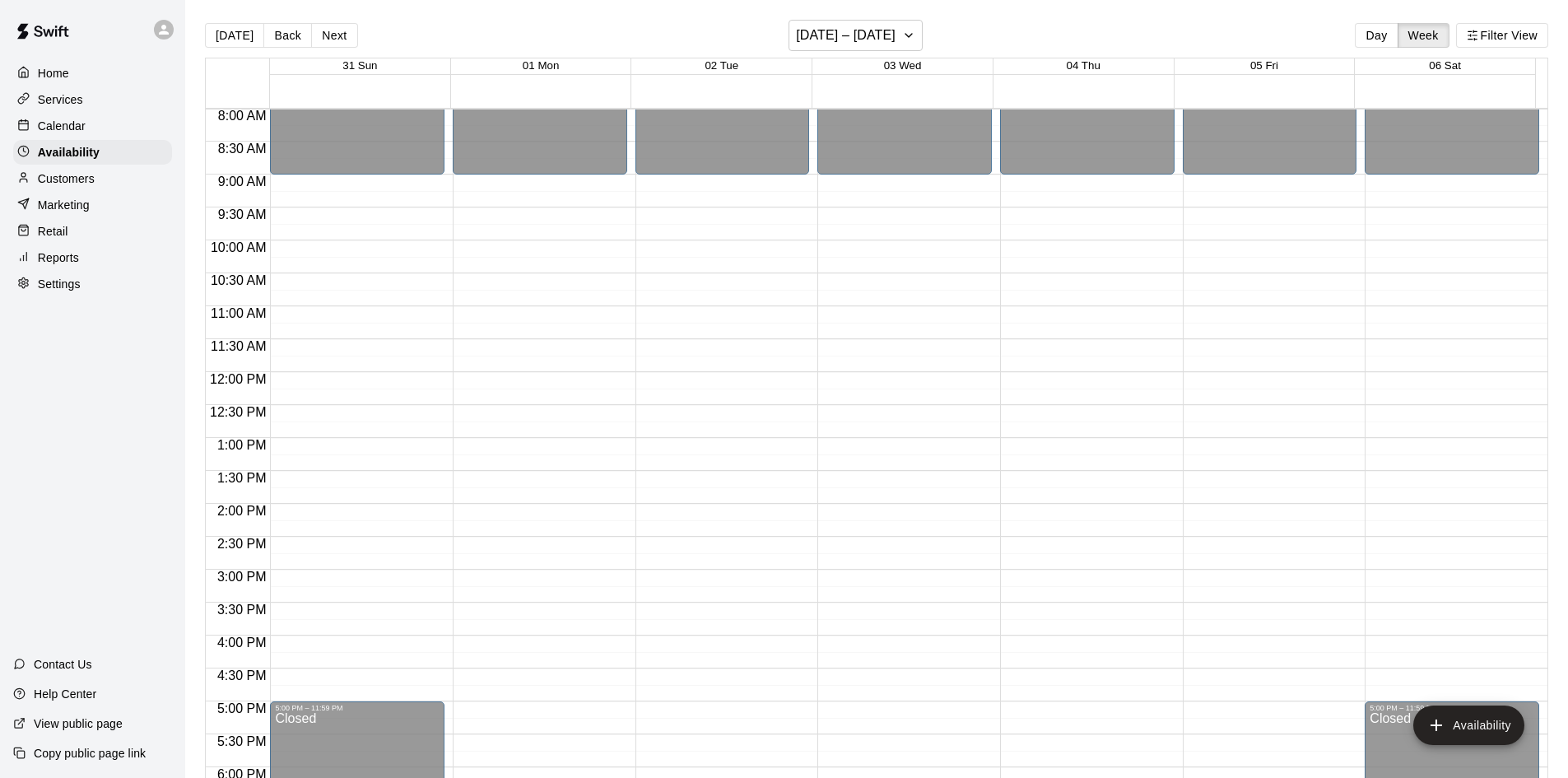
click at [56, 120] on p "Calendar" at bounding box center [62, 126] width 48 height 16
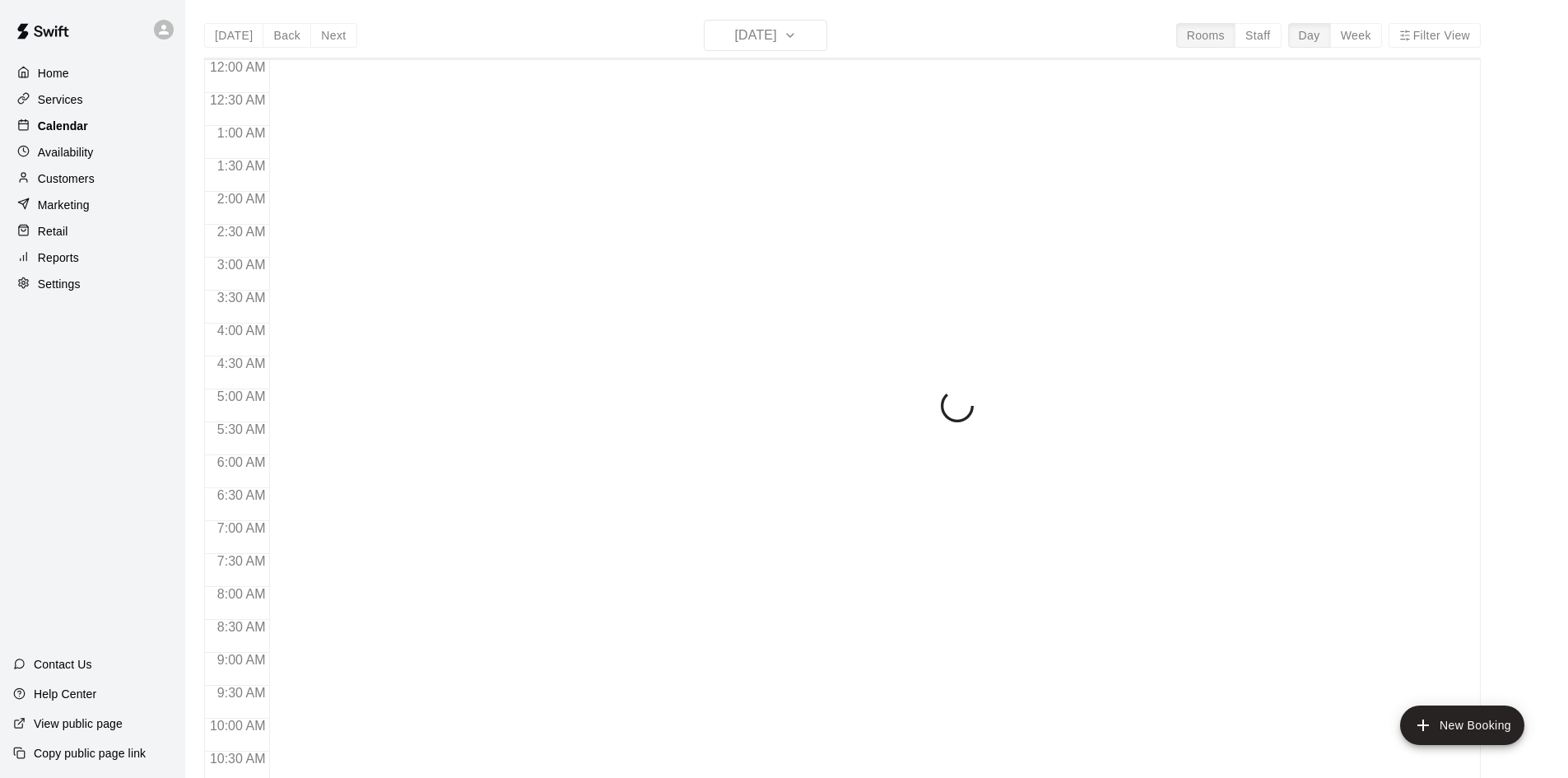
scroll to position [528, 0]
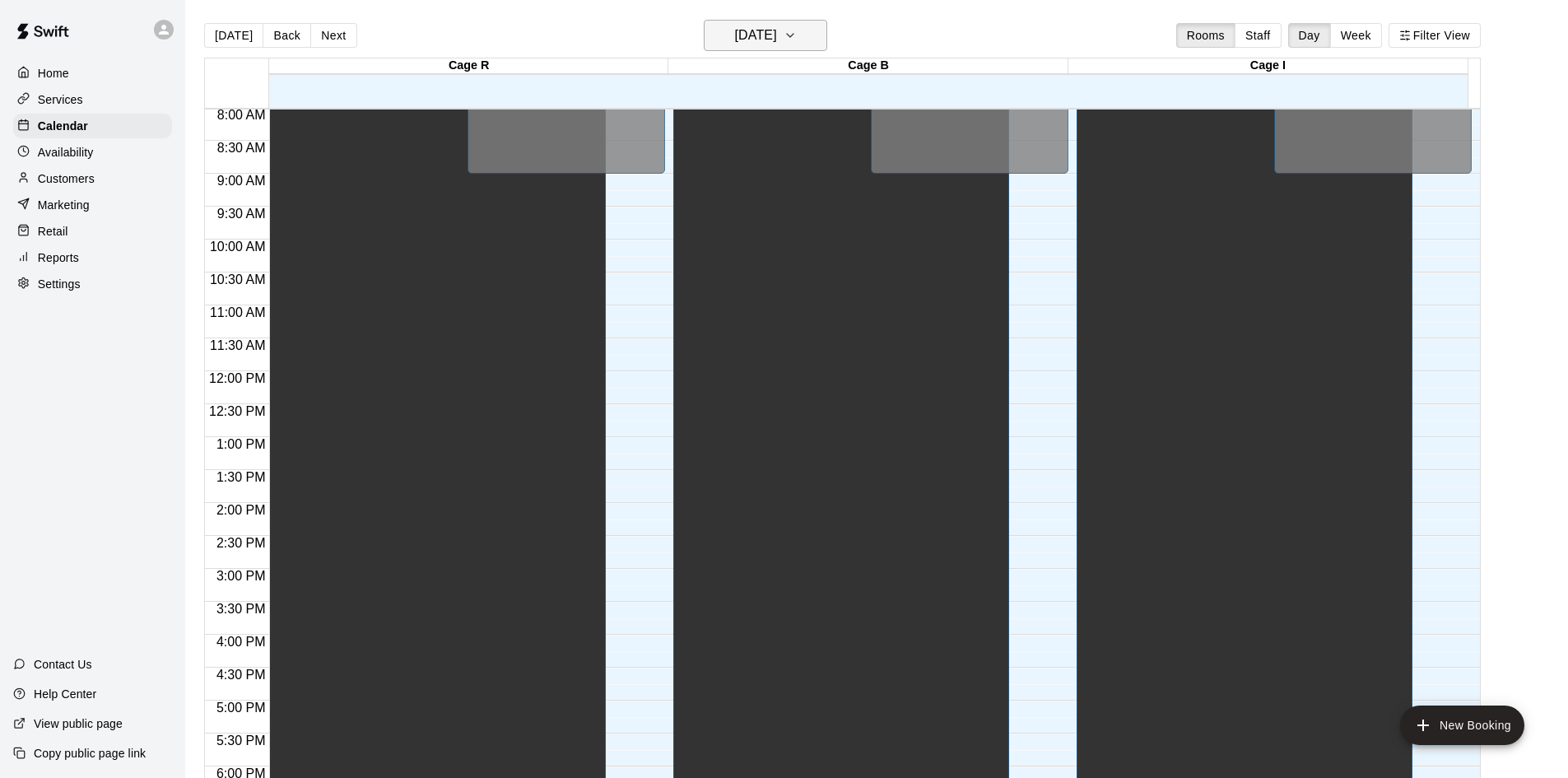
click at [797, 33] on icon "button" at bounding box center [790, 35] width 14 height 20
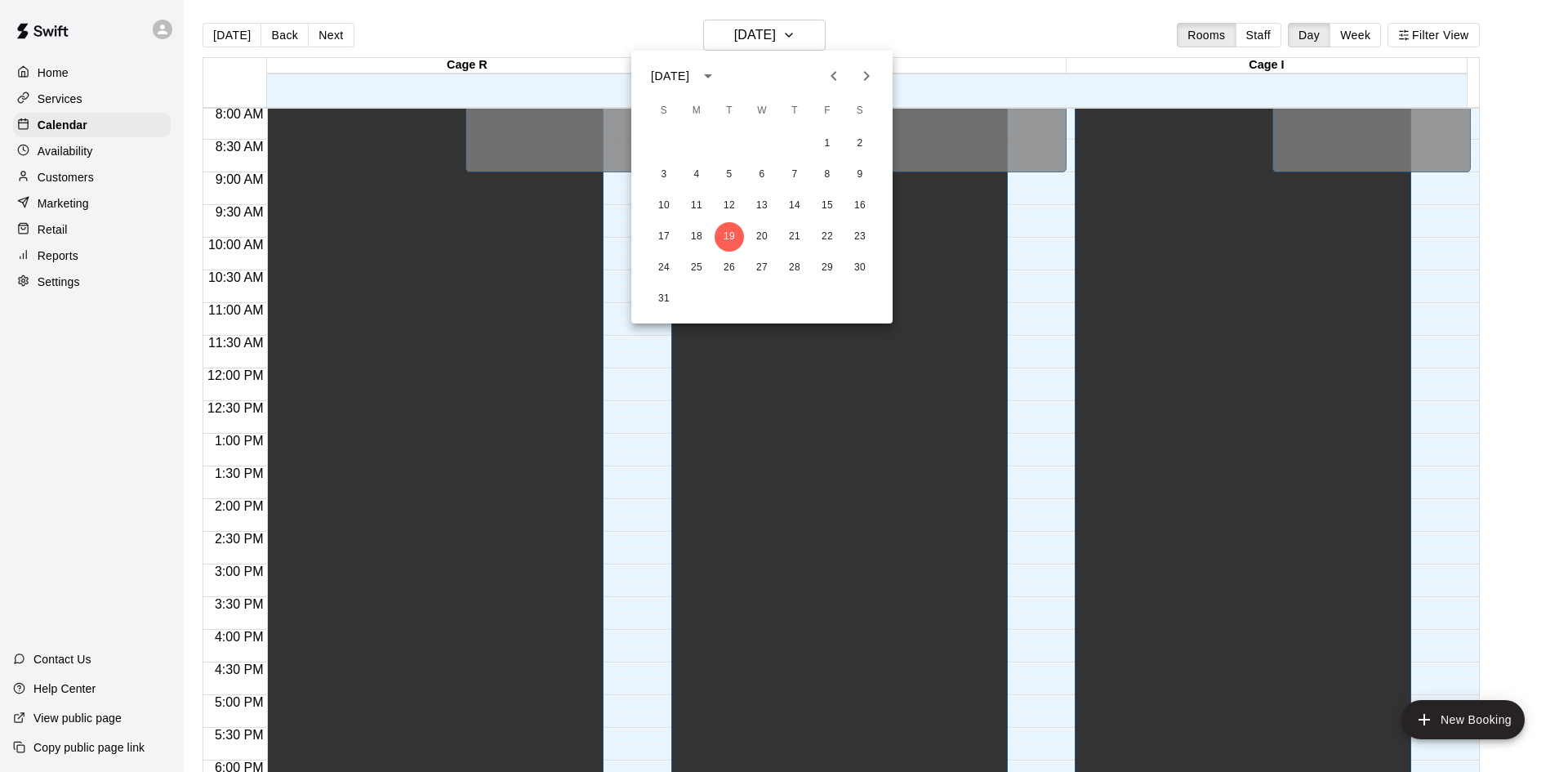
click at [865, 77] on icon "Next month" at bounding box center [866, 76] width 20 height 20
click at [731, 138] on button "2" at bounding box center [729, 144] width 30 height 30
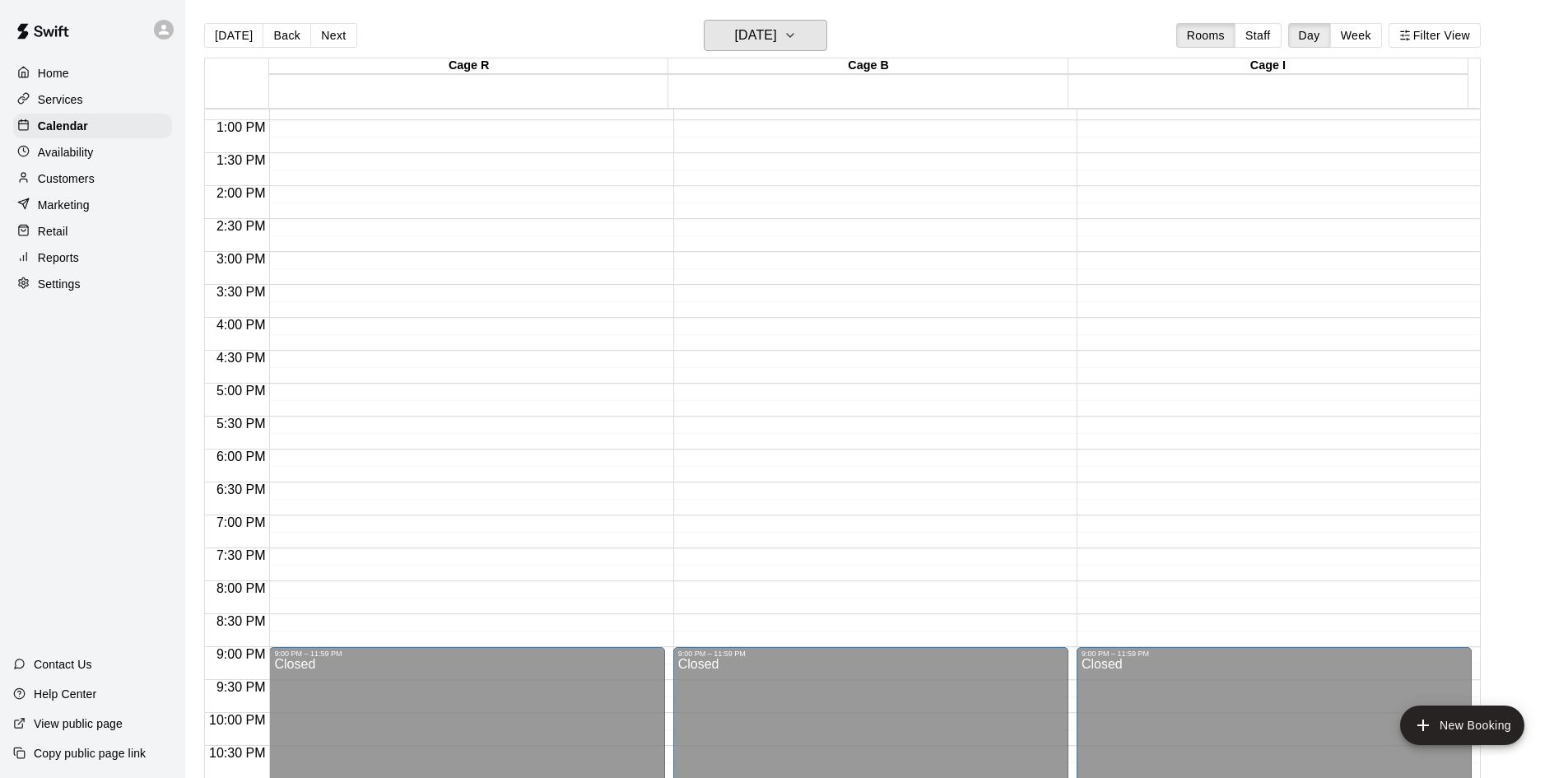
scroll to position [858, 0]
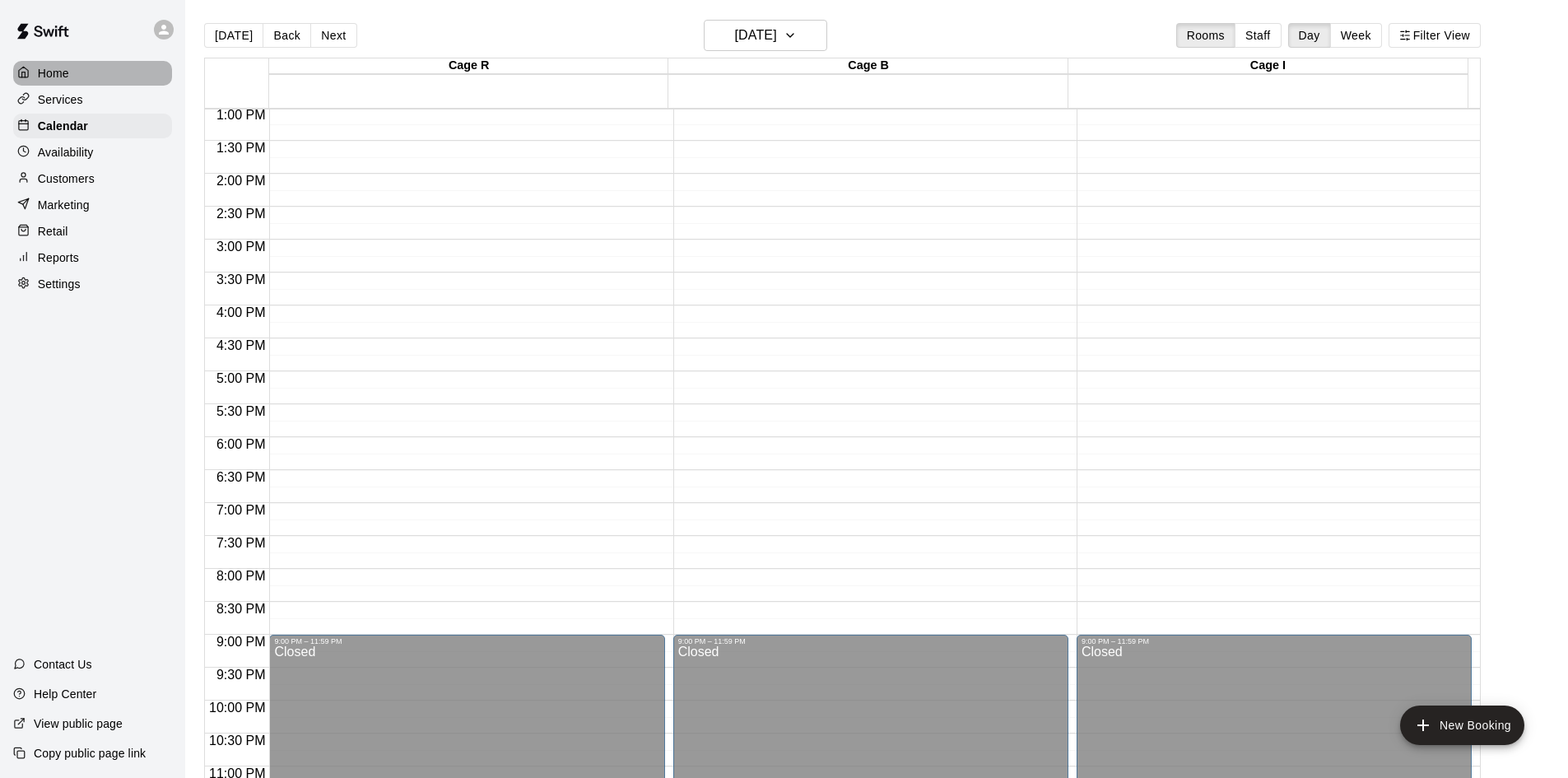
click at [38, 77] on p "Home" at bounding box center [53, 73] width 32 height 16
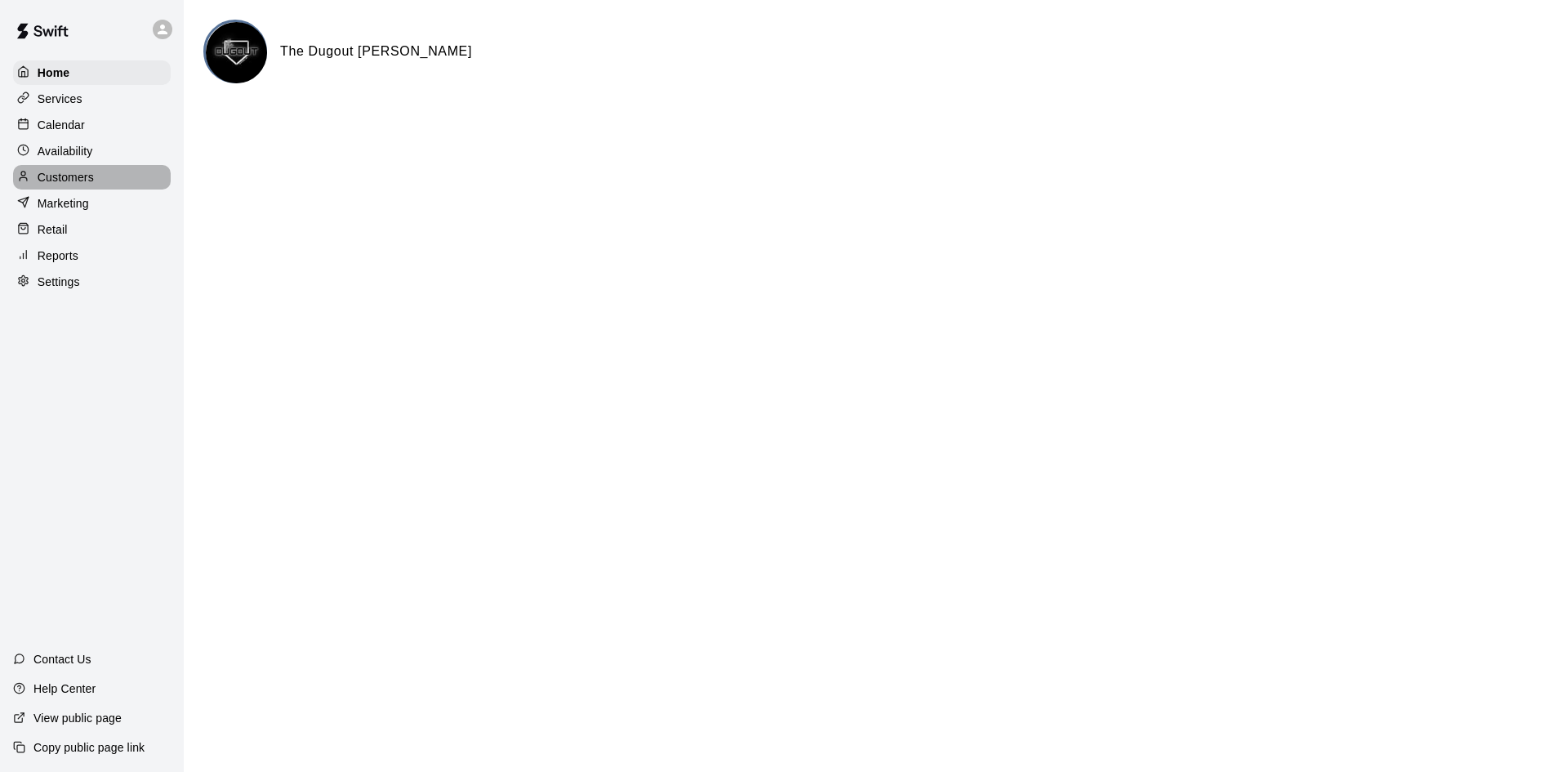
click at [72, 185] on p "Customers" at bounding box center [66, 177] width 57 height 16
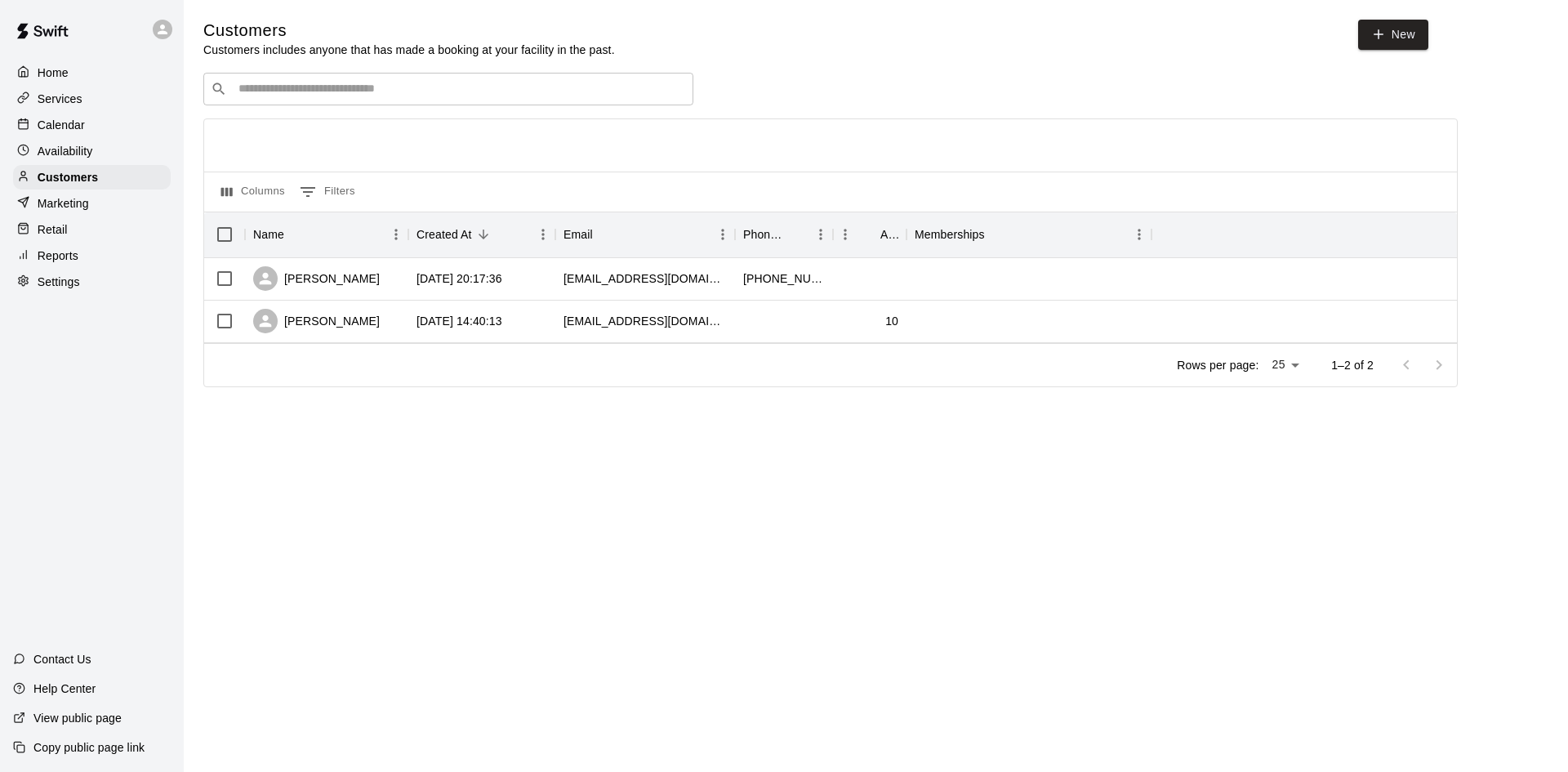
click at [74, 263] on p "Reports" at bounding box center [57, 256] width 40 height 16
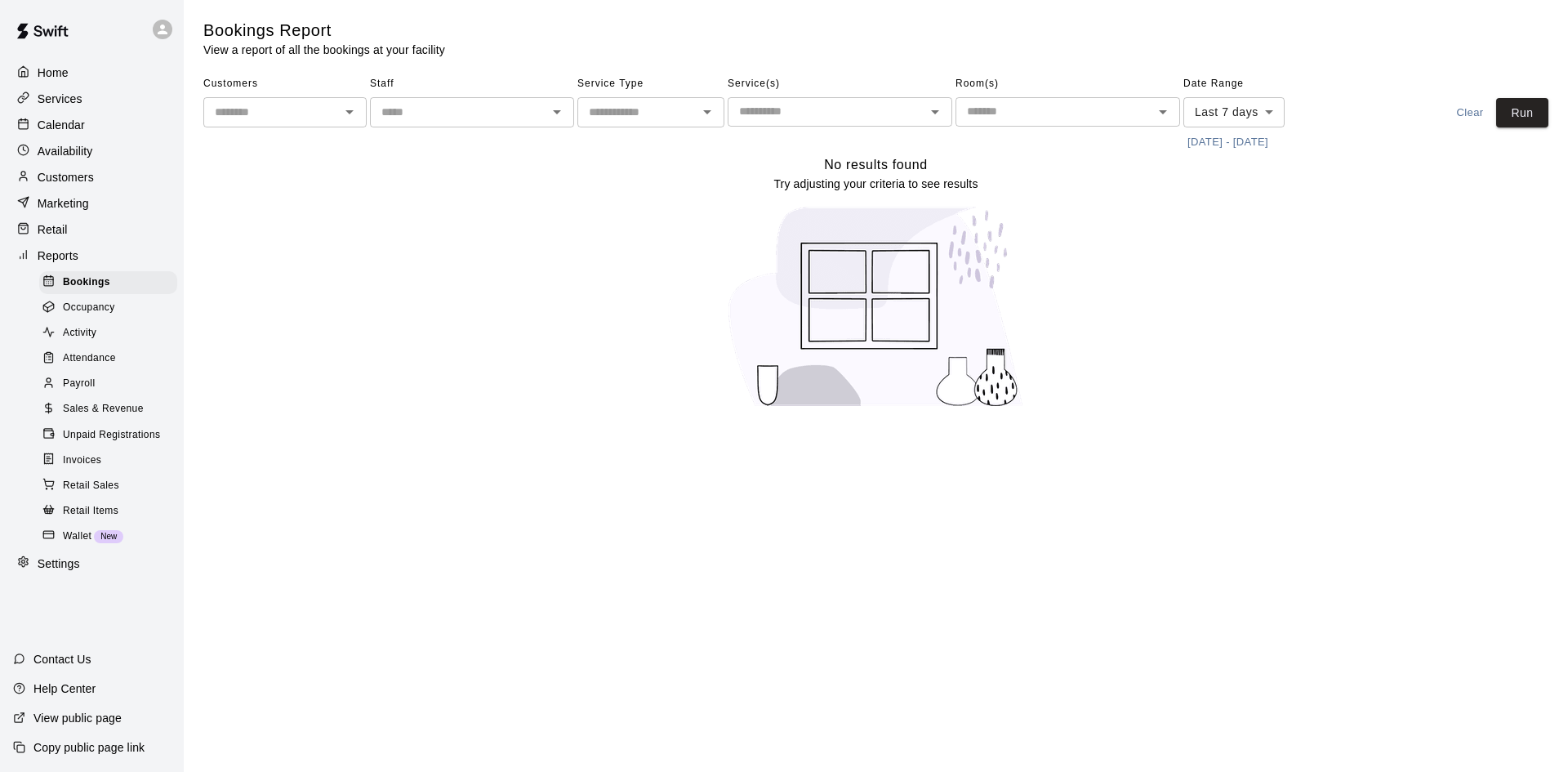
click at [105, 494] on span "Retail Sales" at bounding box center [91, 486] width 57 height 16
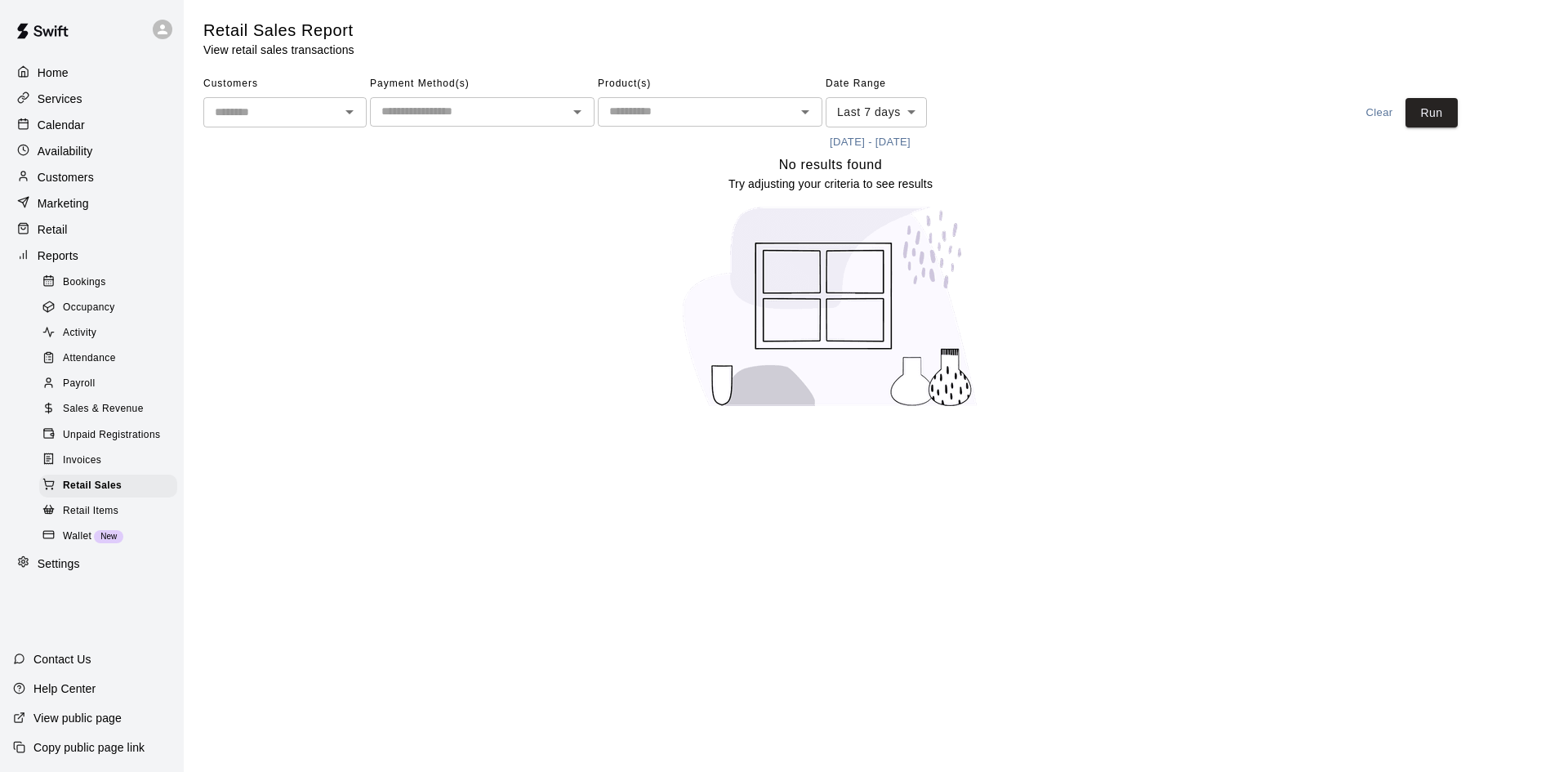
click at [104, 522] on div "Retail Items" at bounding box center [109, 511] width 138 height 22
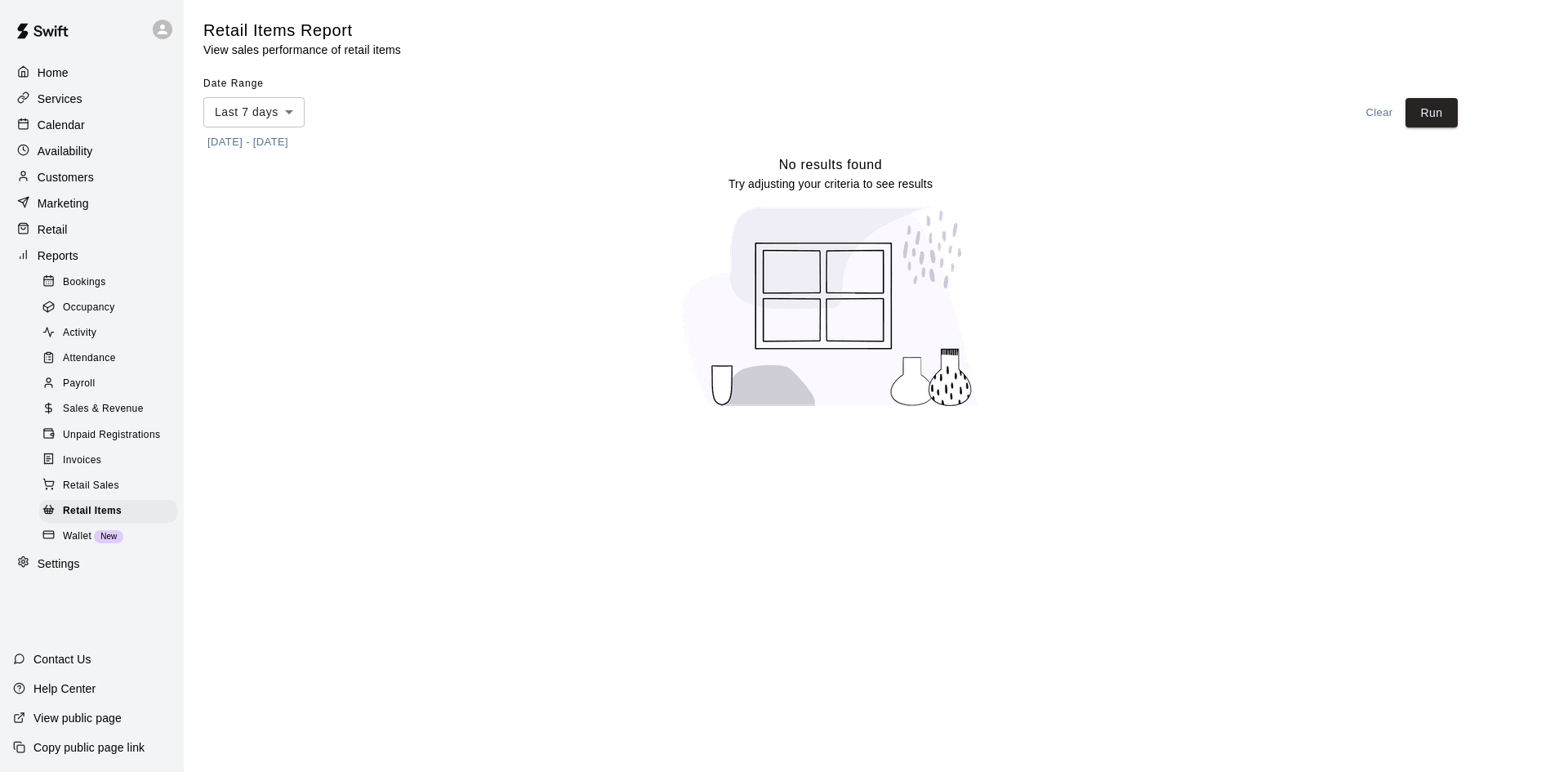
click at [97, 284] on span "Bookings" at bounding box center [84, 283] width 43 height 16
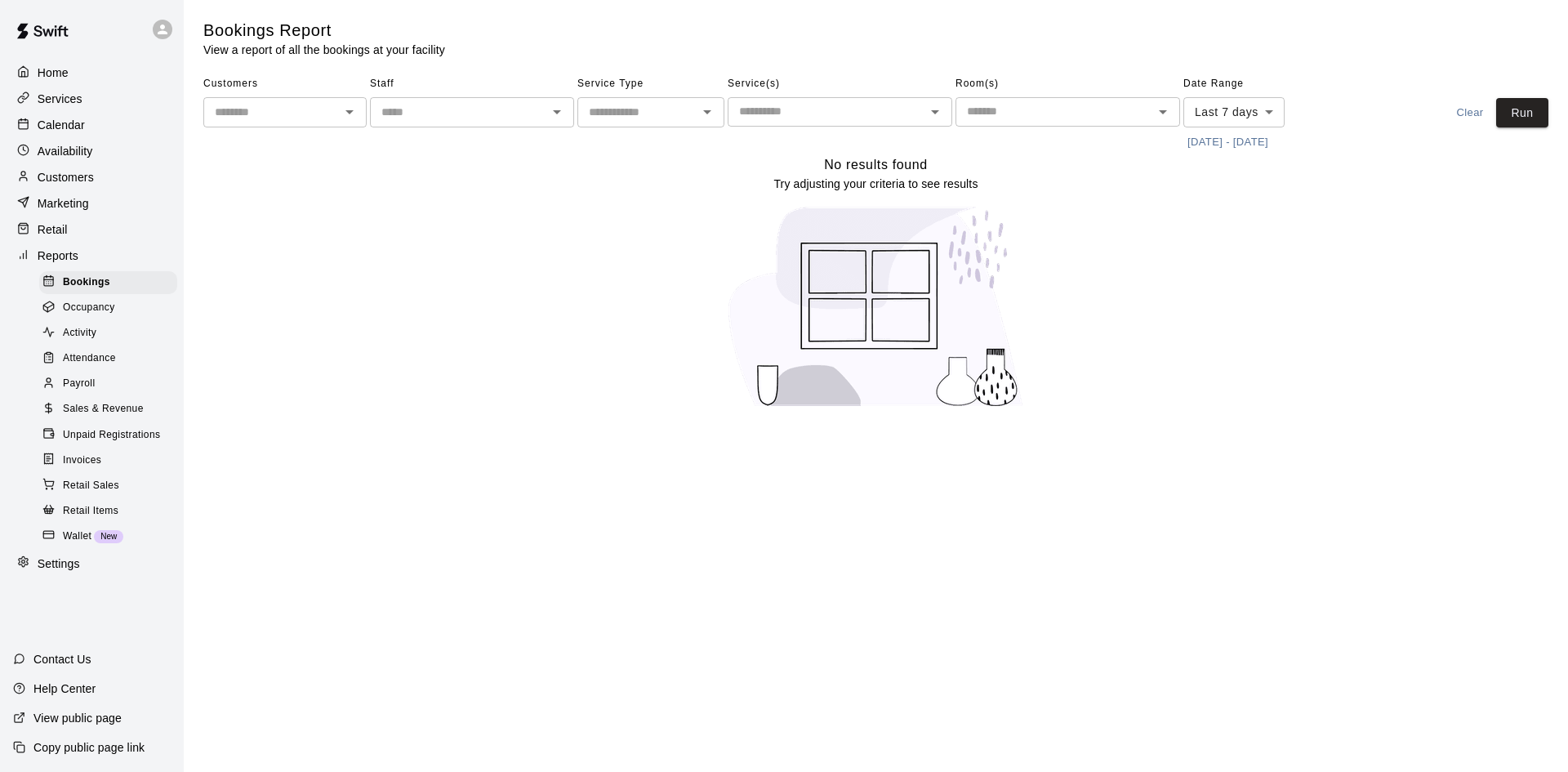
click at [98, 340] on div "Activity" at bounding box center [109, 332] width 138 height 22
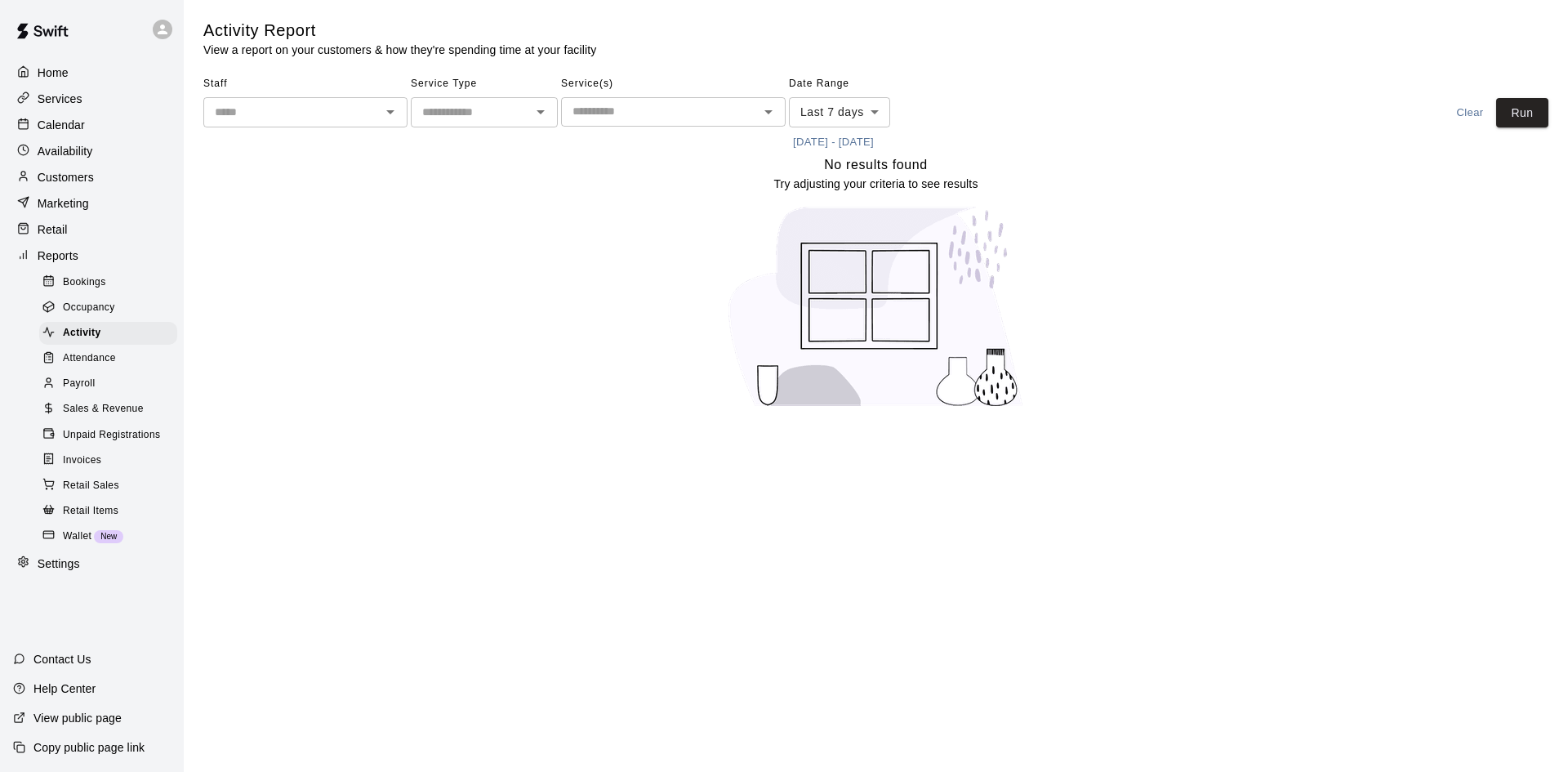
click at [65, 68] on p "Home" at bounding box center [53, 73] width 31 height 16
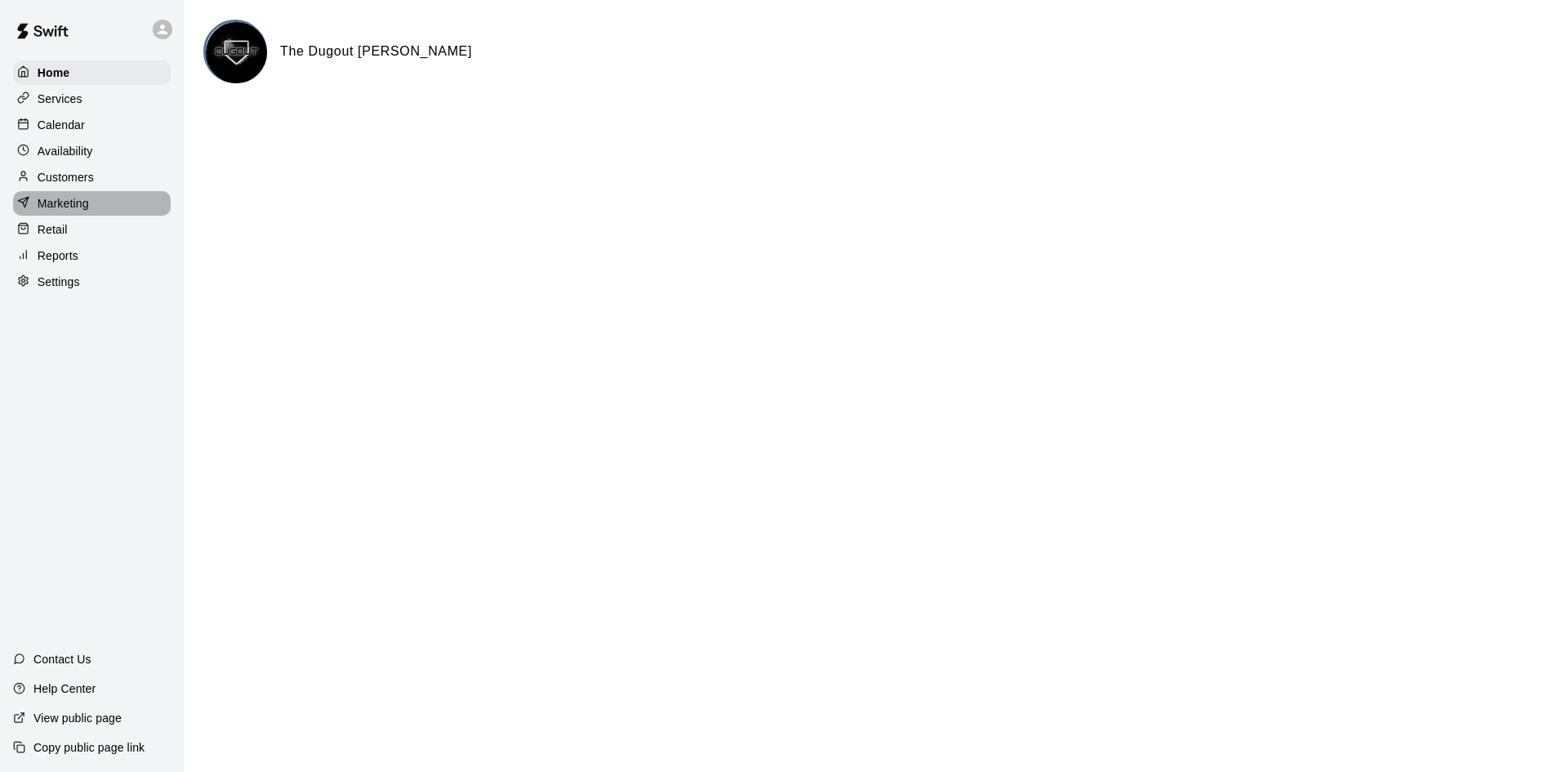
click at [68, 204] on p "Marketing" at bounding box center [63, 203] width 51 height 16
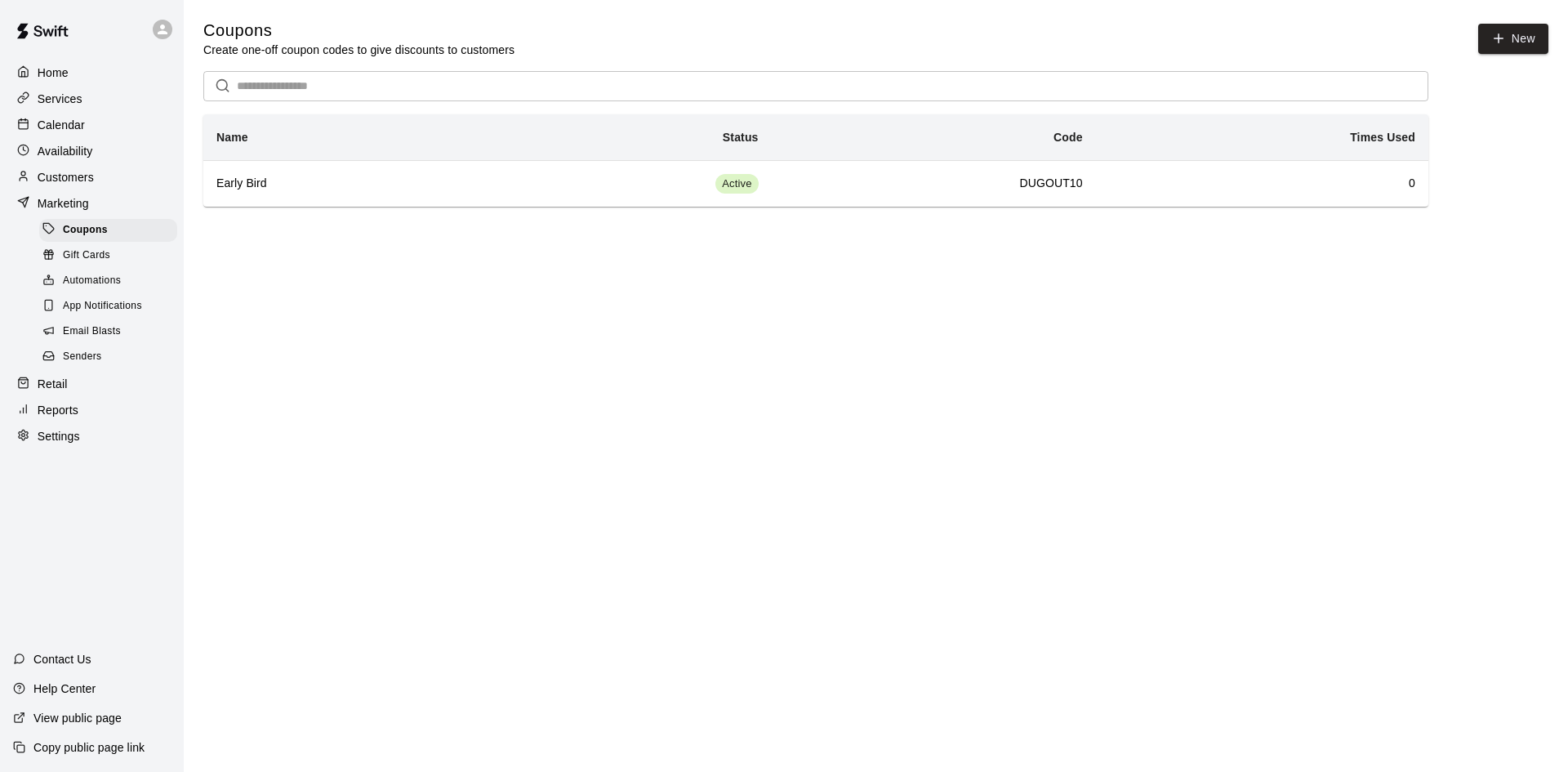
click at [90, 178] on p "Customers" at bounding box center [66, 177] width 57 height 16
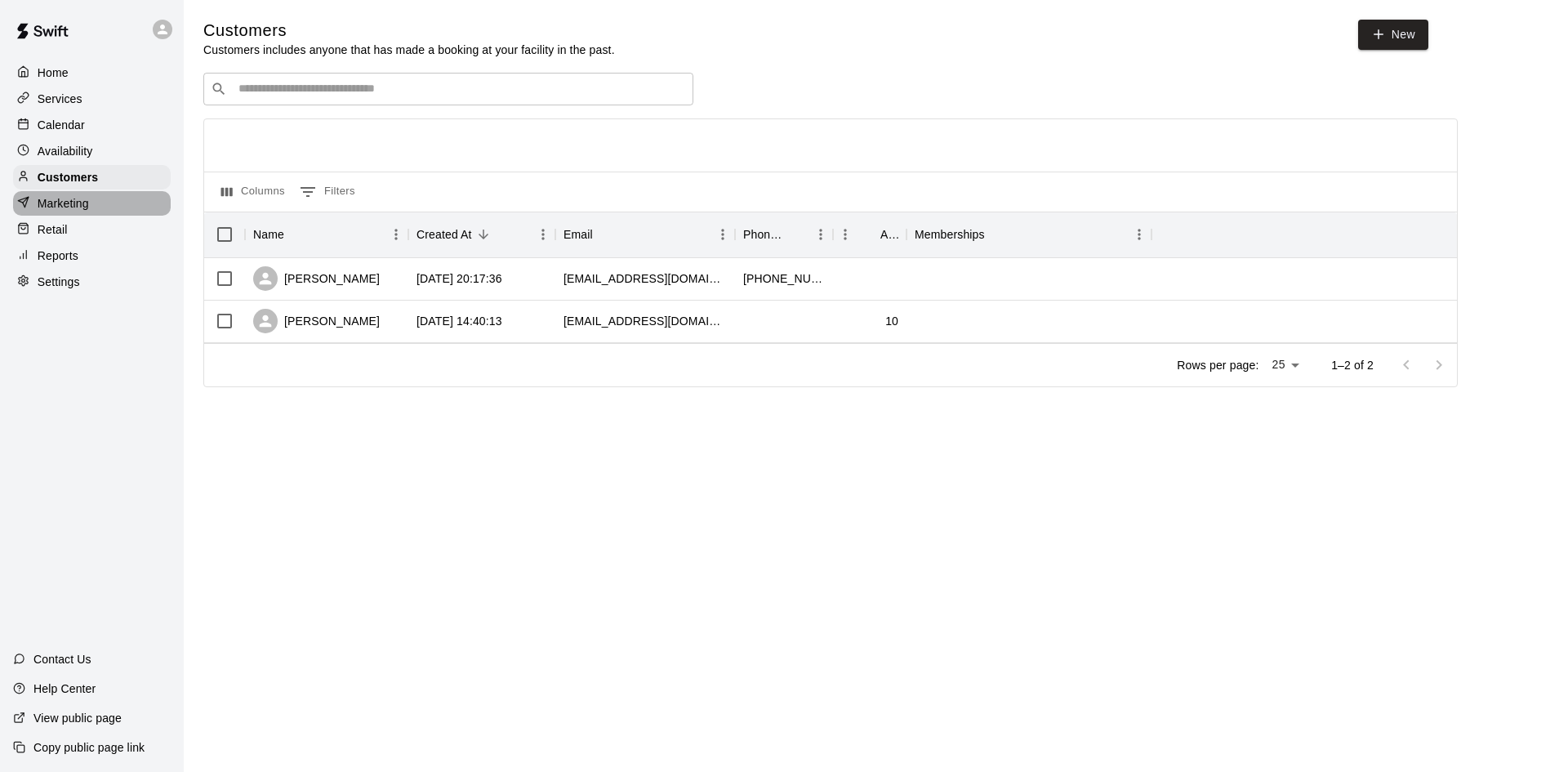
click at [81, 199] on p "Marketing" at bounding box center [63, 203] width 51 height 16
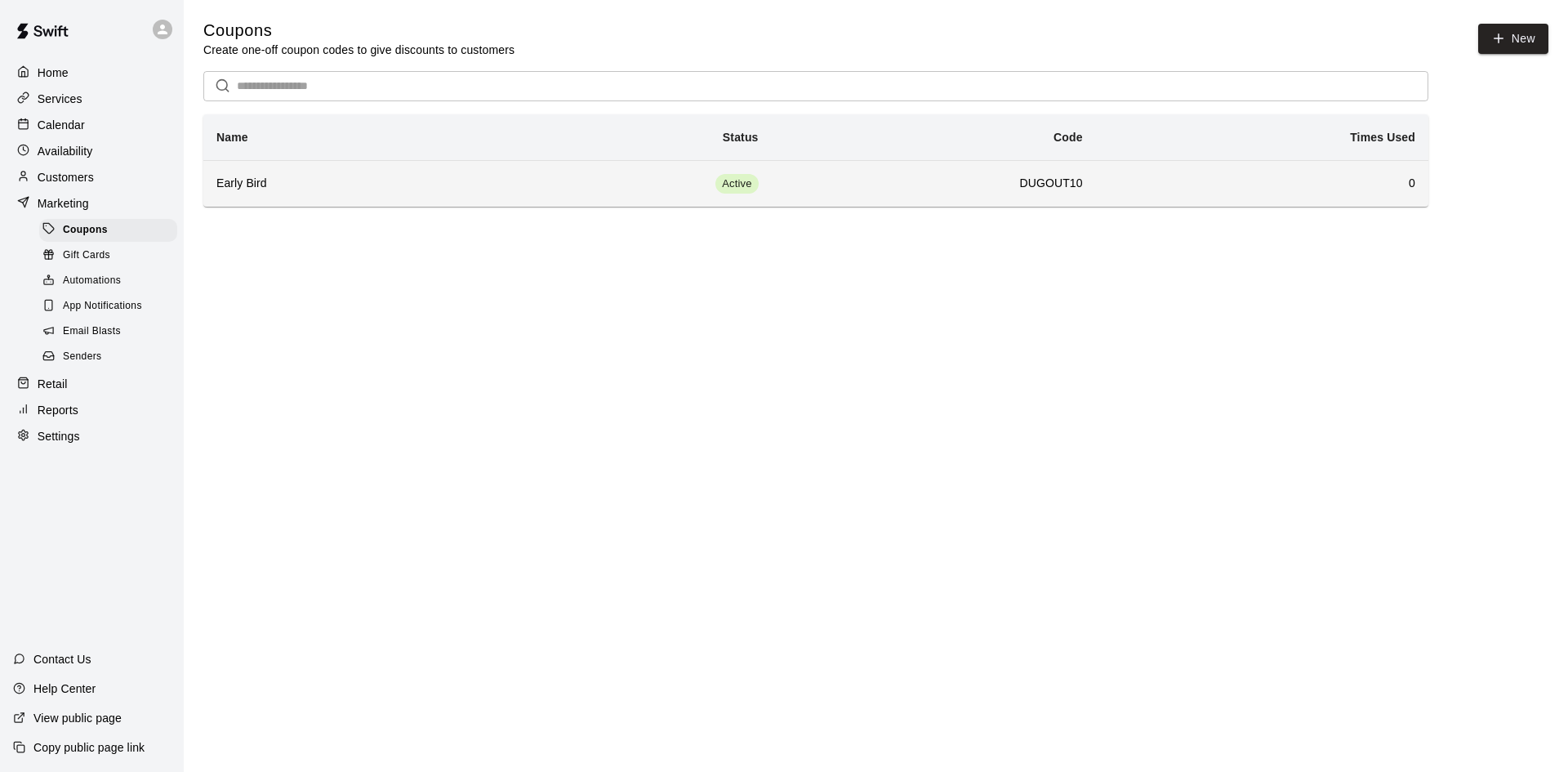
click at [258, 186] on h6 "Early Bird" at bounding box center [342, 184] width 252 height 18
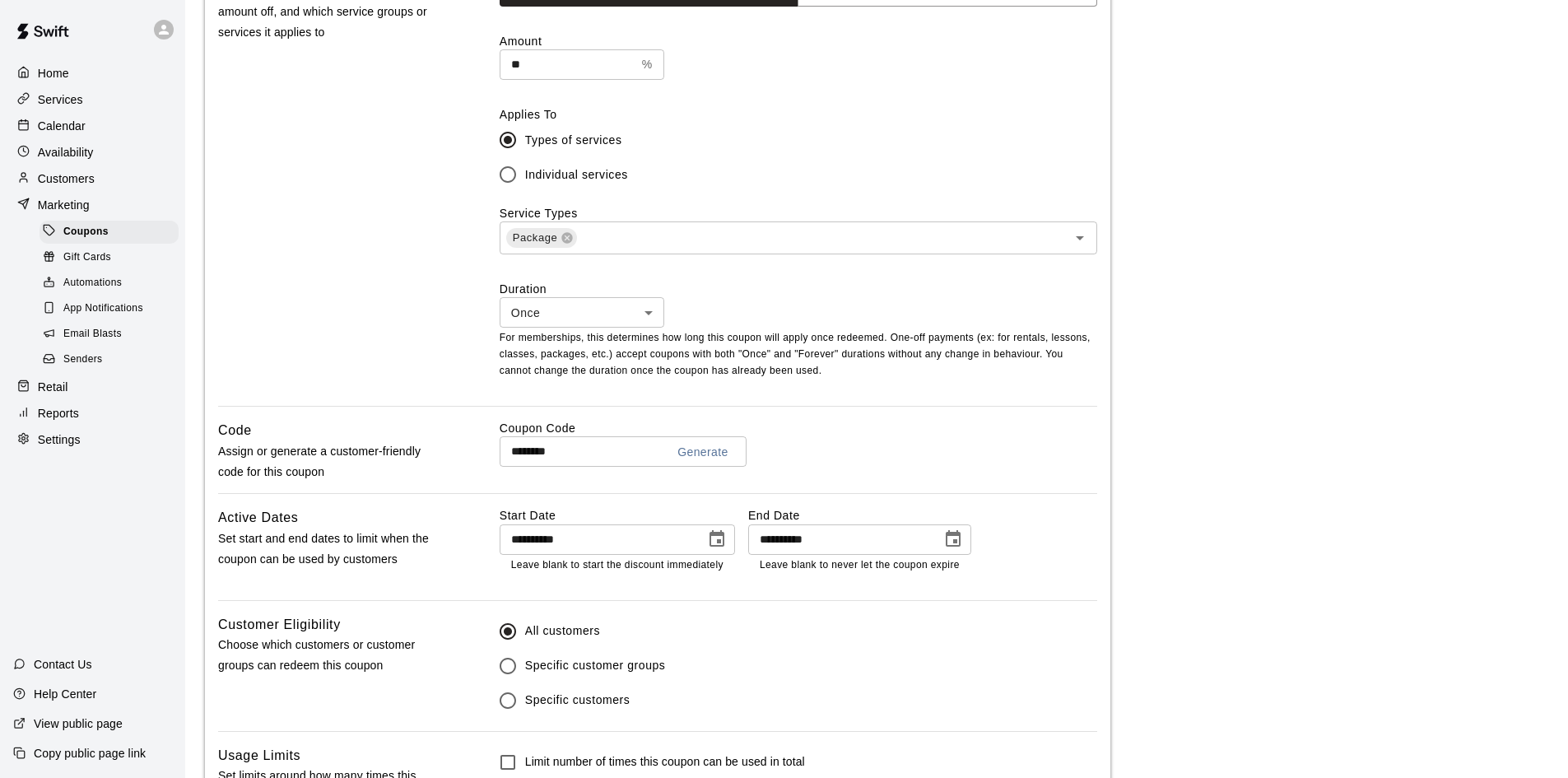
scroll to position [494, 0]
click at [953, 546] on icon "Choose date, selected date is Aug 15, 2025" at bounding box center [953, 538] width 20 height 20
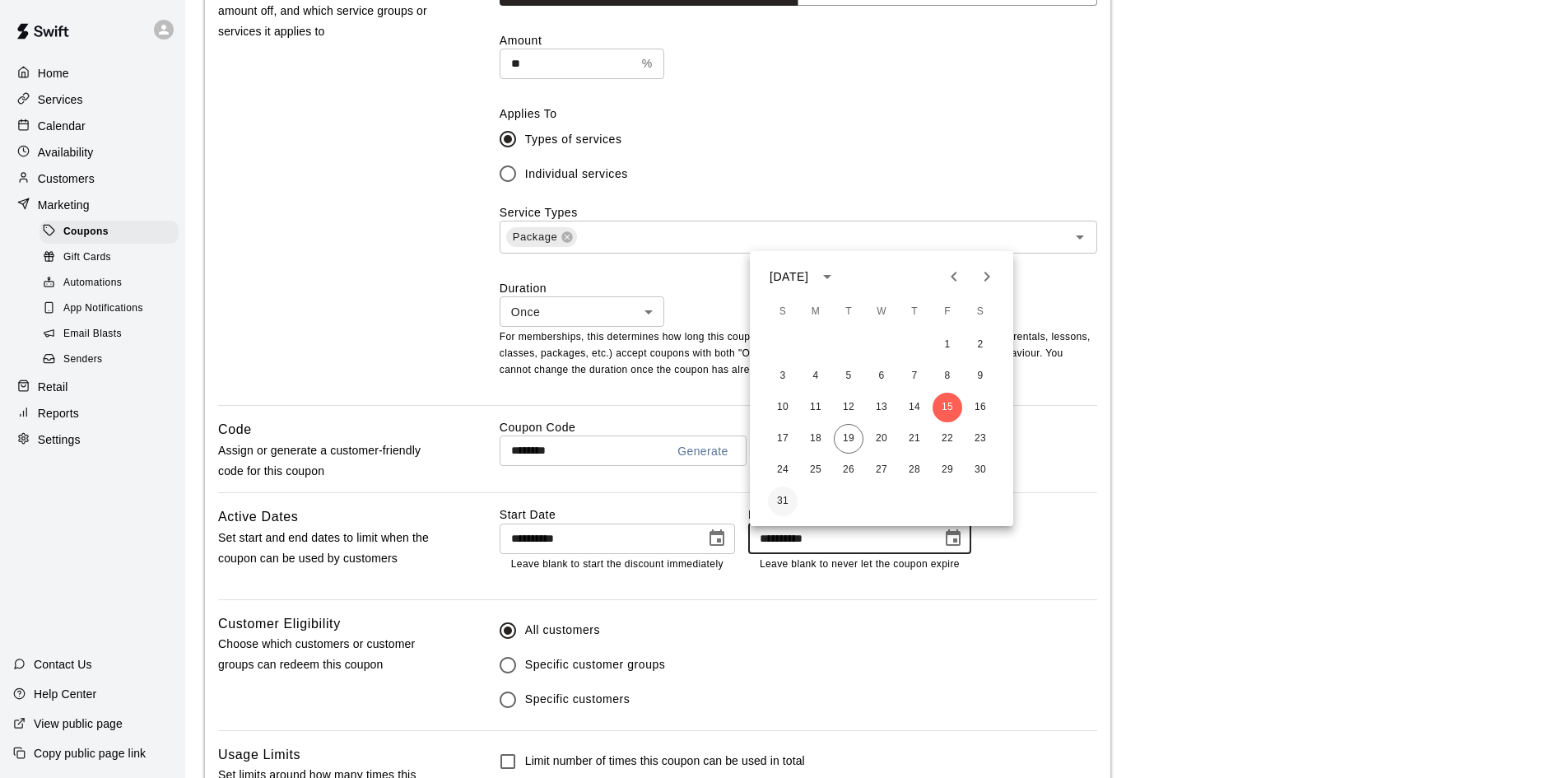
click at [778, 498] on button "31" at bounding box center [783, 501] width 30 height 30
type input "**********"
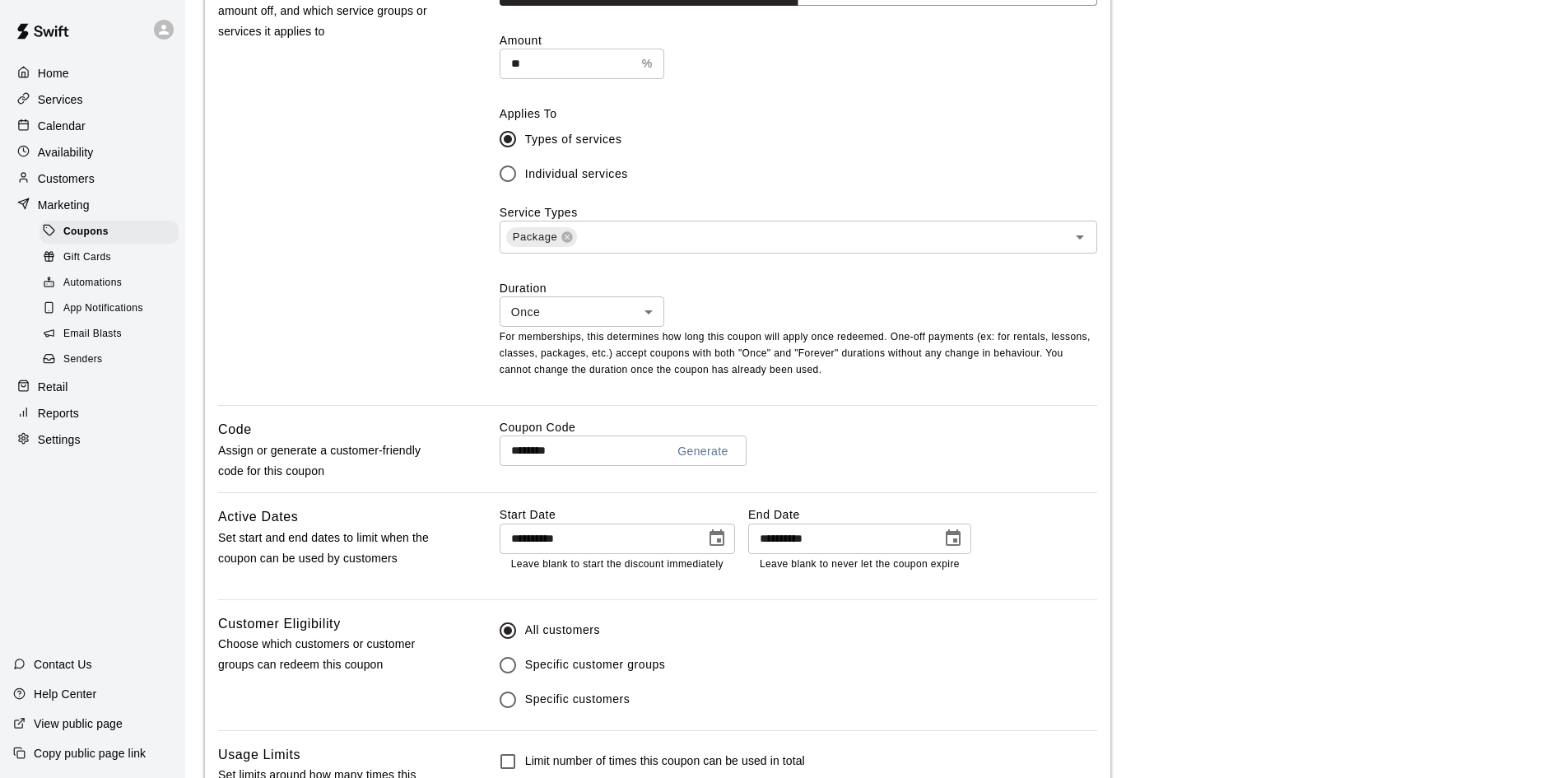
click at [1056, 588] on div "**********" at bounding box center [798, 552] width 597 height 92
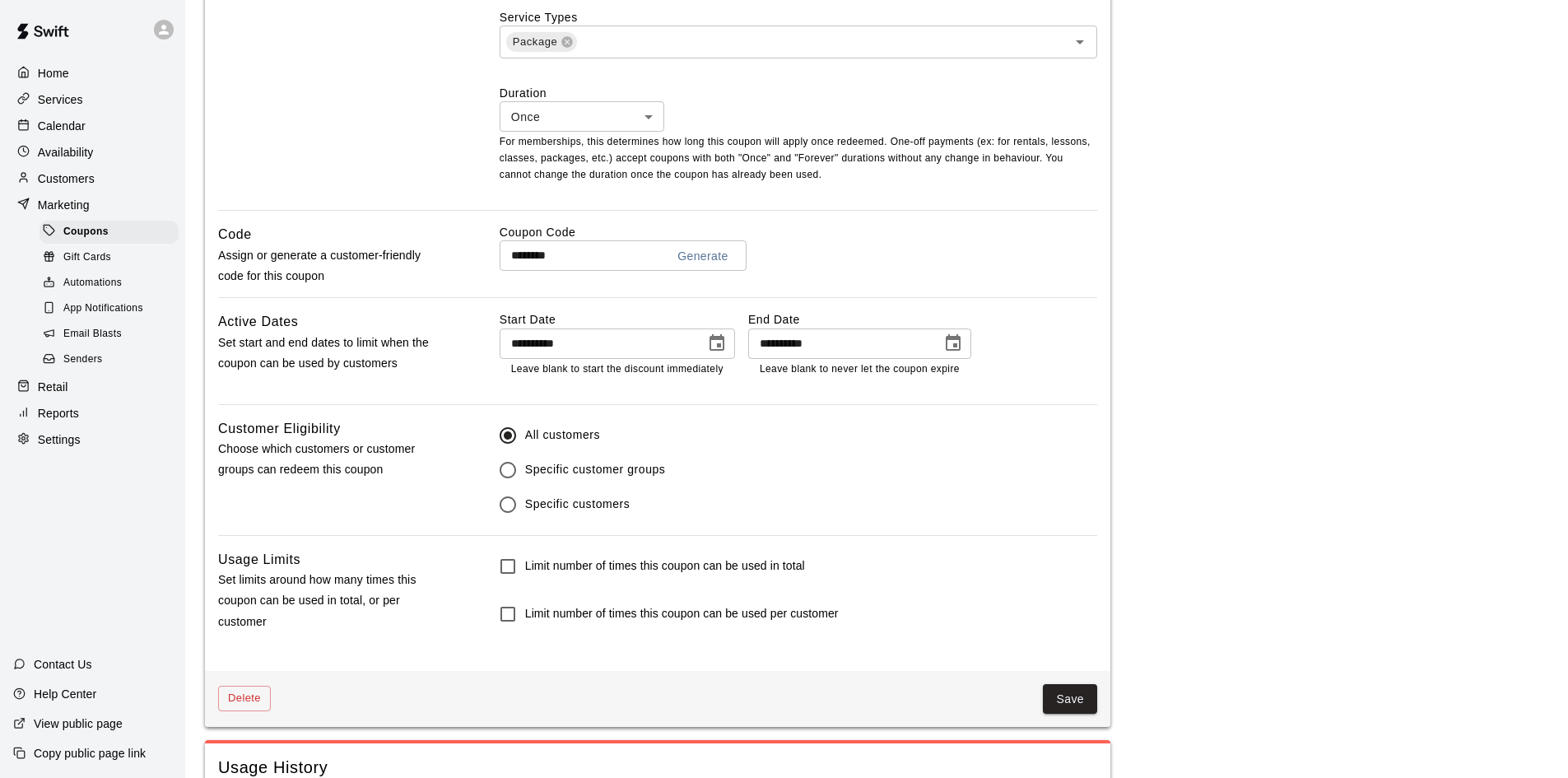
scroll to position [776, 0]
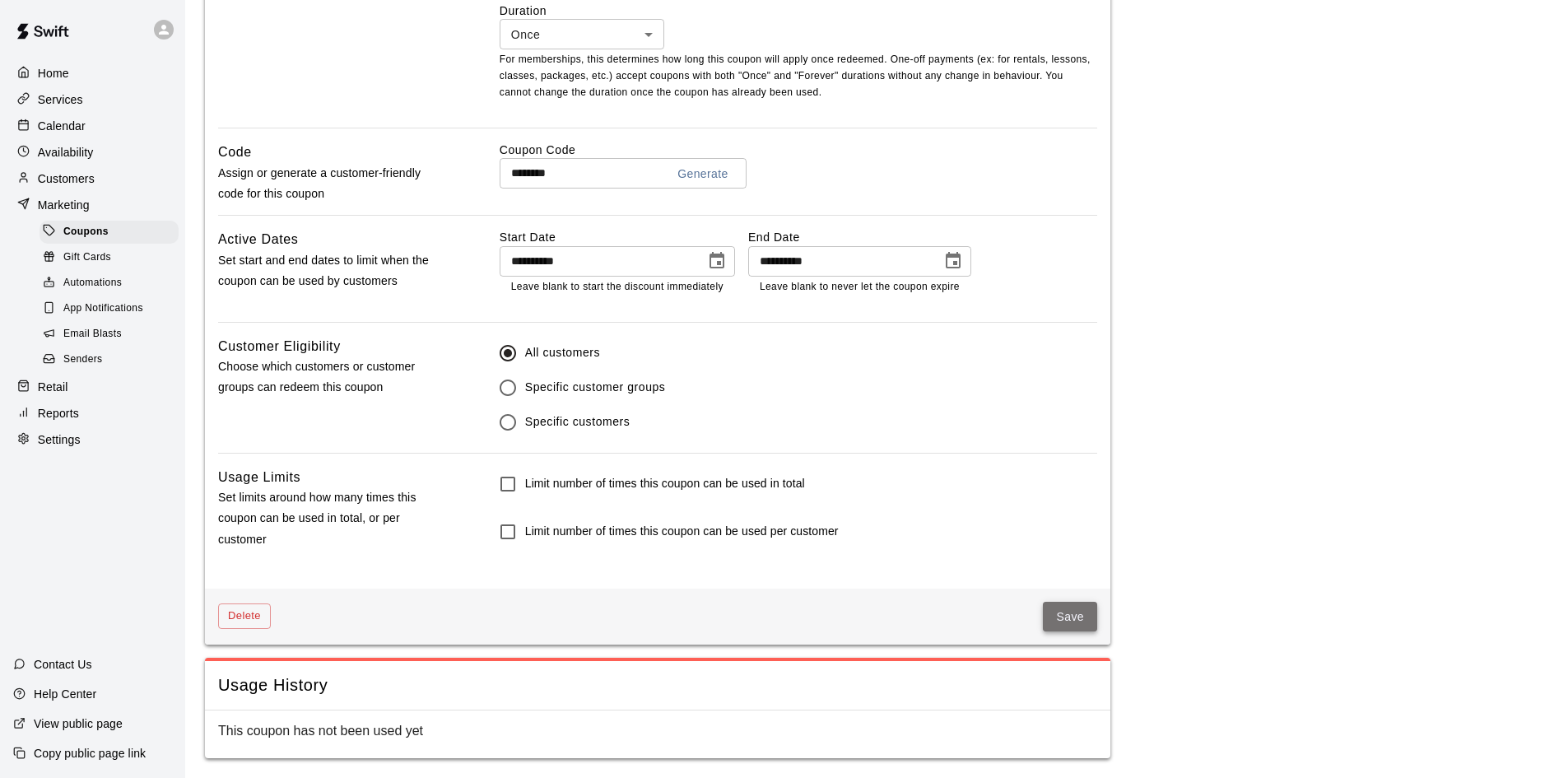
click at [1069, 615] on button "Save" at bounding box center [1070, 617] width 54 height 31
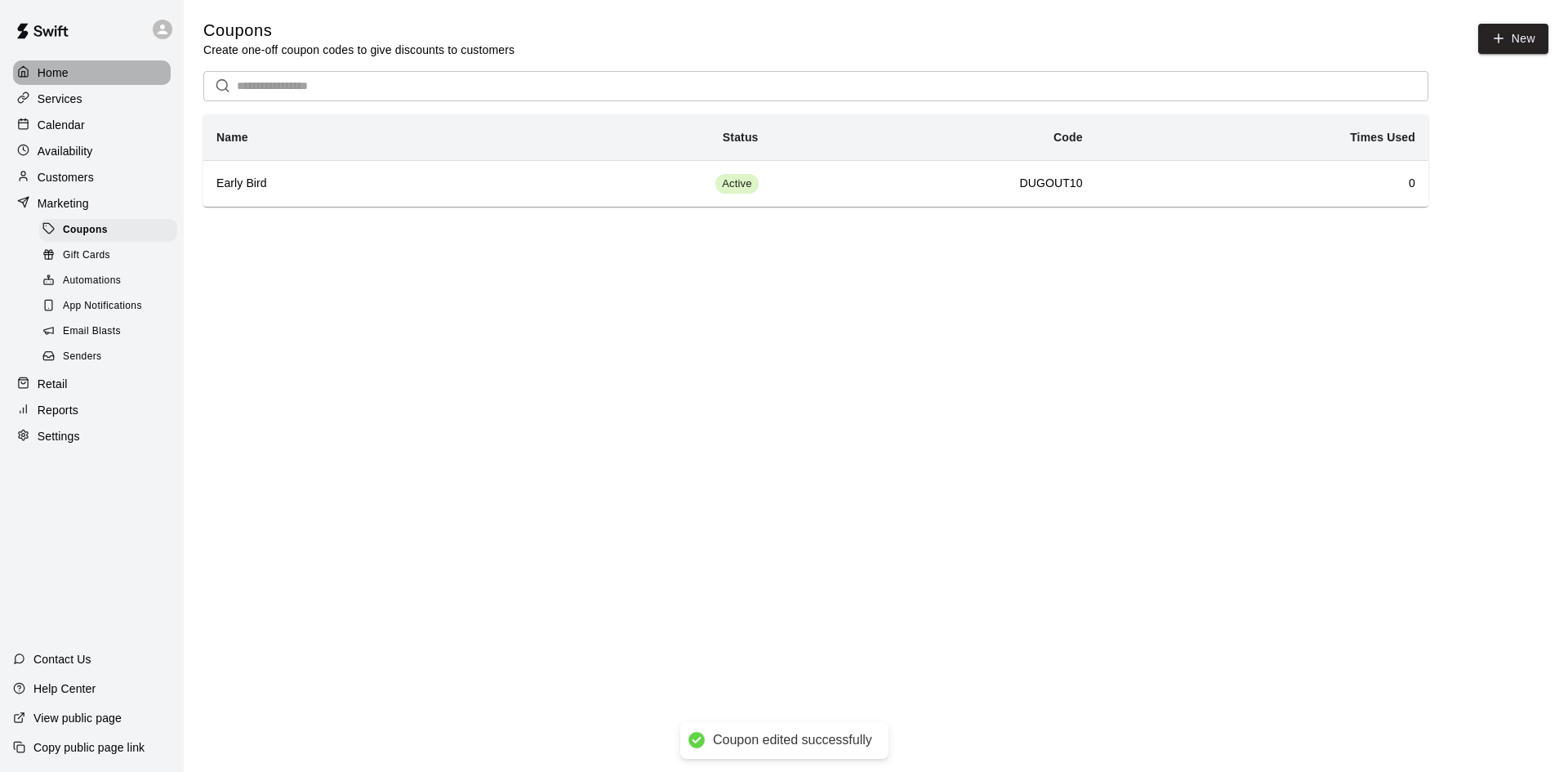
click at [40, 67] on p "Home" at bounding box center [53, 73] width 31 height 16
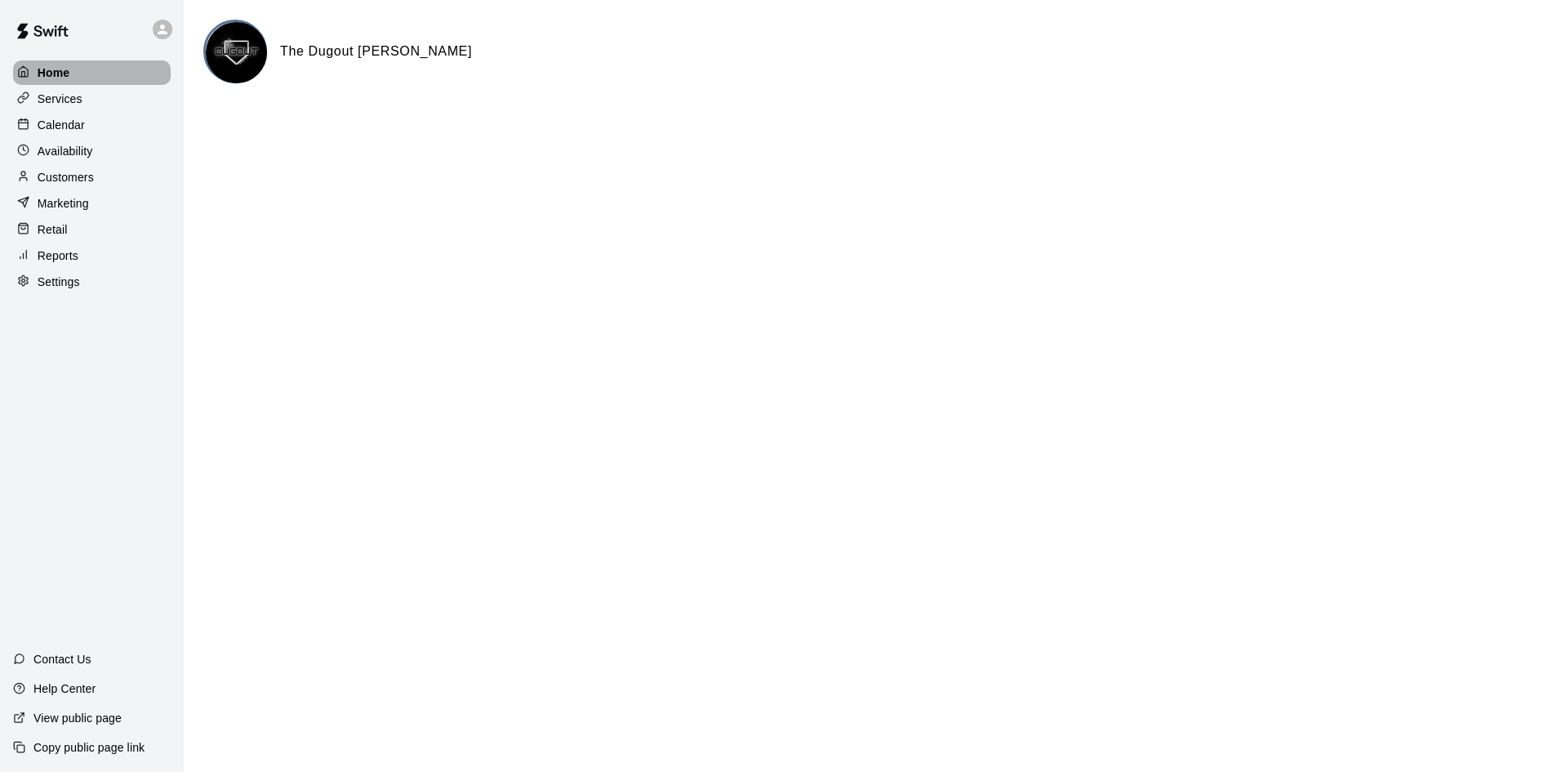
click at [49, 76] on p "Home" at bounding box center [54, 73] width 32 height 16
